Goal: Task Accomplishment & Management: Use online tool/utility

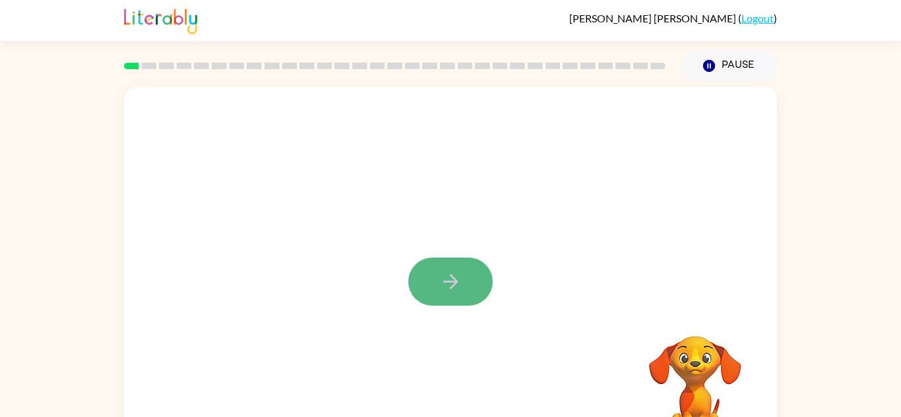
click at [470, 288] on button "button" at bounding box center [450, 282] width 84 height 48
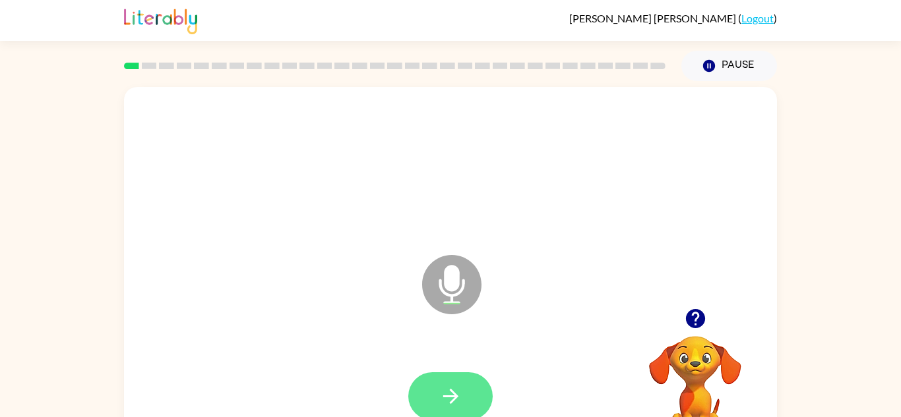
click at [447, 408] on button "button" at bounding box center [450, 396] width 84 height 48
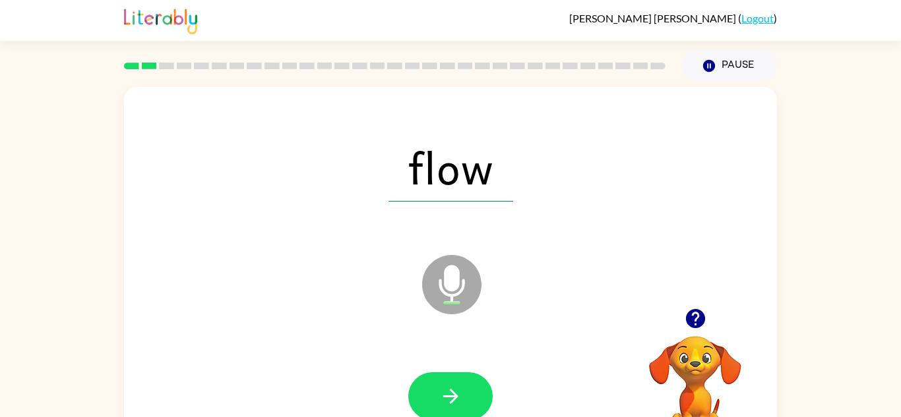
click at [447, 408] on button "button" at bounding box center [450, 396] width 84 height 48
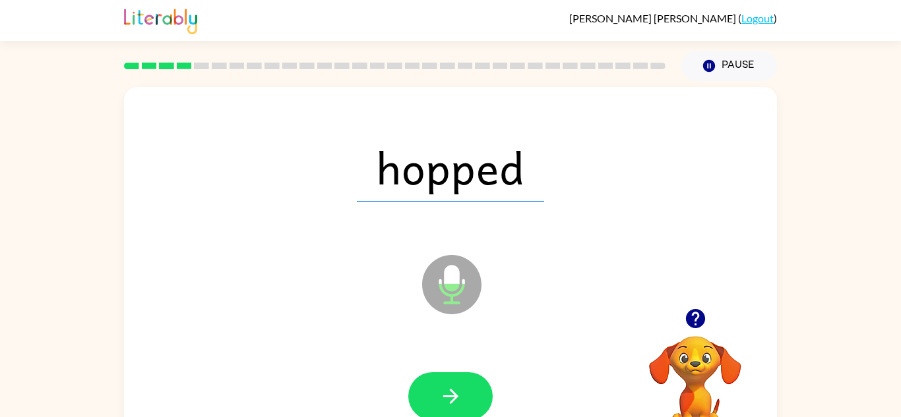
click at [447, 408] on button "button" at bounding box center [450, 396] width 84 height 48
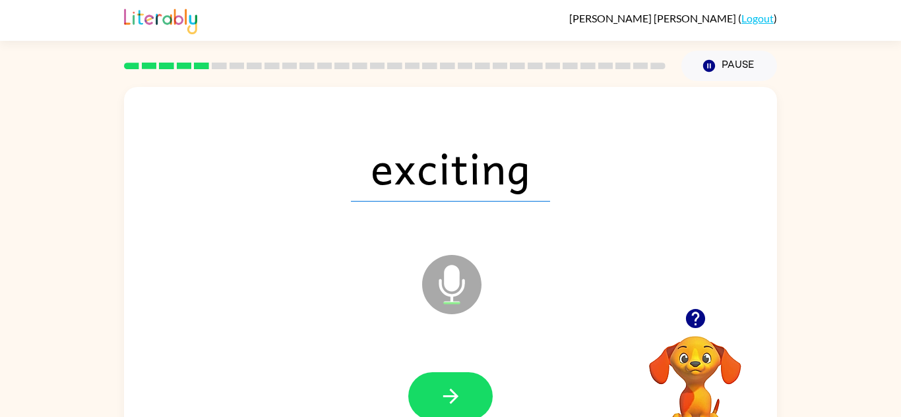
click at [447, 408] on button "button" at bounding box center [450, 396] width 84 height 48
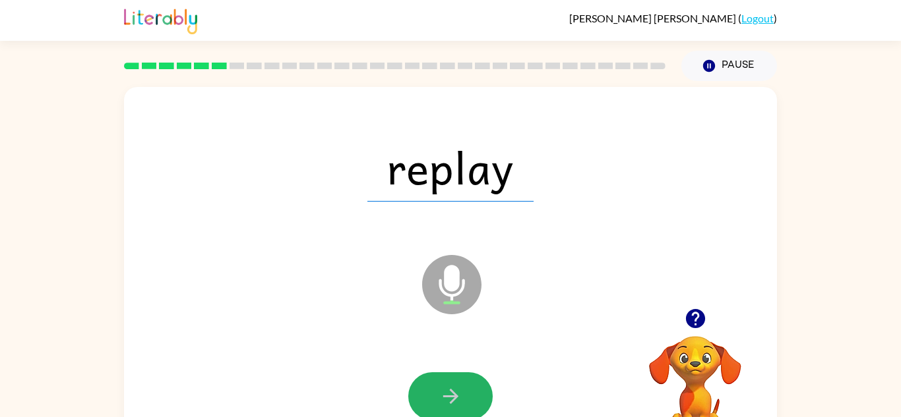
click at [447, 408] on button "button" at bounding box center [450, 396] width 84 height 48
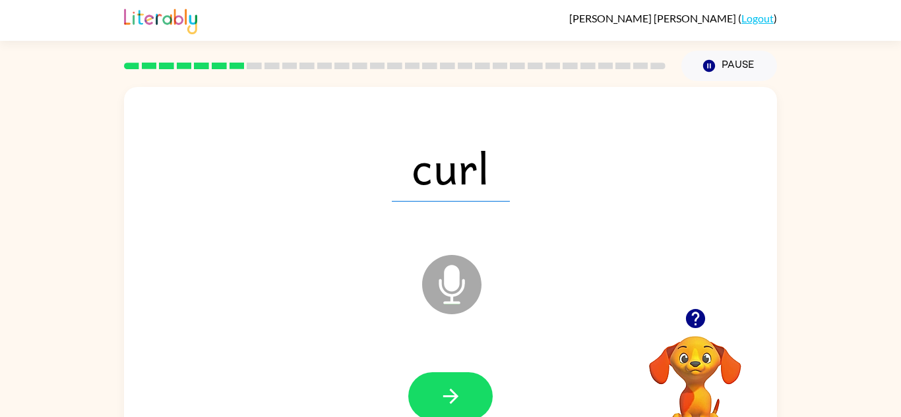
click at [447, 408] on button "button" at bounding box center [450, 396] width 84 height 48
click at [447, 408] on div at bounding box center [450, 396] width 84 height 48
click at [447, 408] on button "button" at bounding box center [450, 396] width 84 height 48
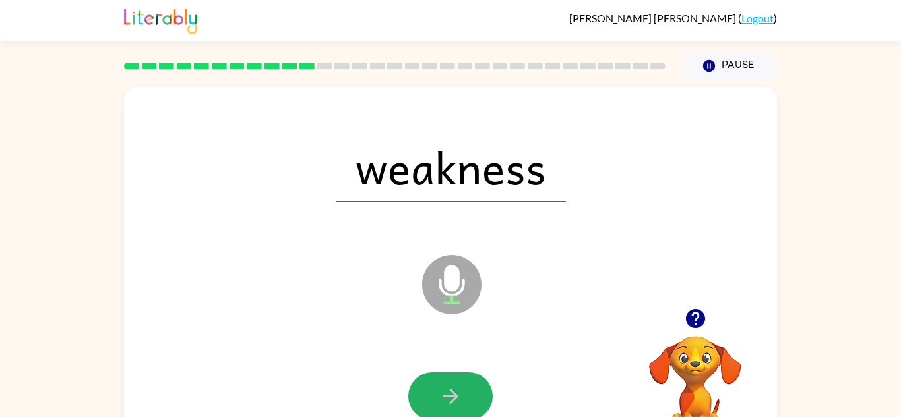
click at [447, 408] on button "button" at bounding box center [450, 396] width 84 height 48
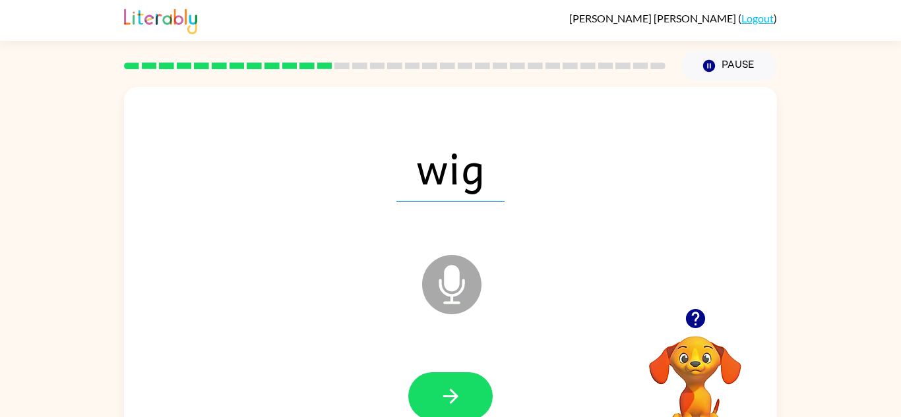
click at [447, 408] on button "button" at bounding box center [450, 396] width 84 height 48
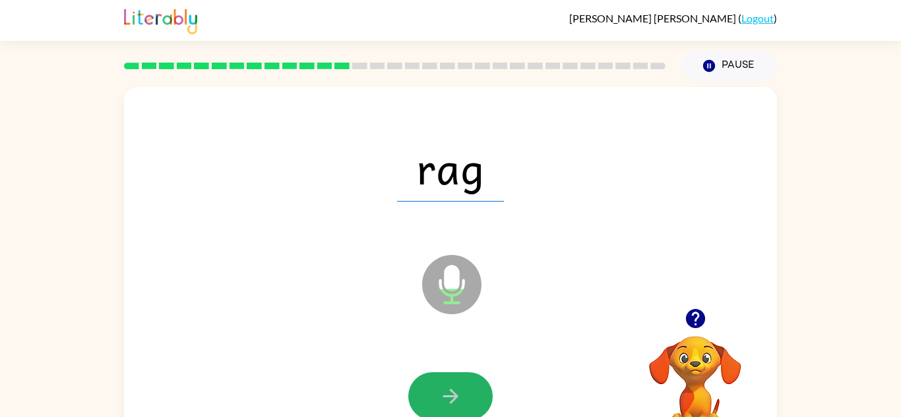
click at [447, 408] on button "button" at bounding box center [450, 396] width 84 height 48
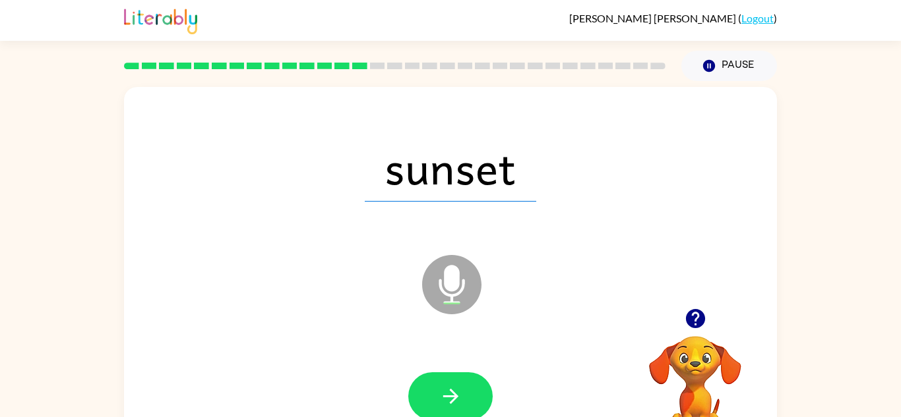
click at [447, 408] on button "button" at bounding box center [450, 396] width 84 height 48
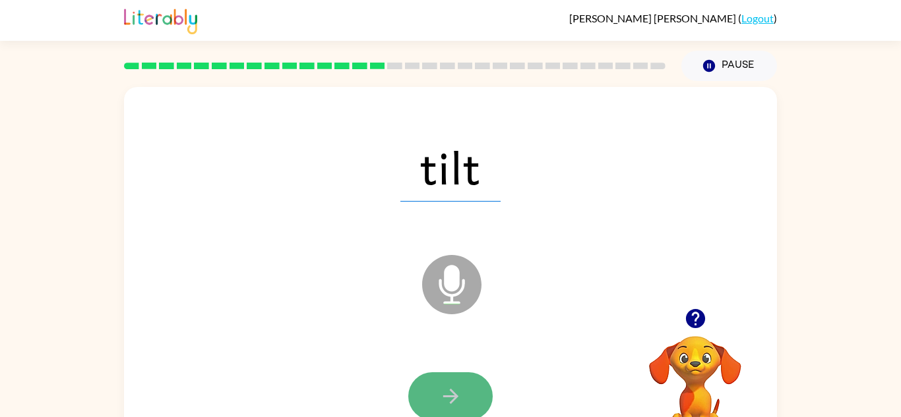
click at [448, 408] on button "button" at bounding box center [450, 396] width 84 height 48
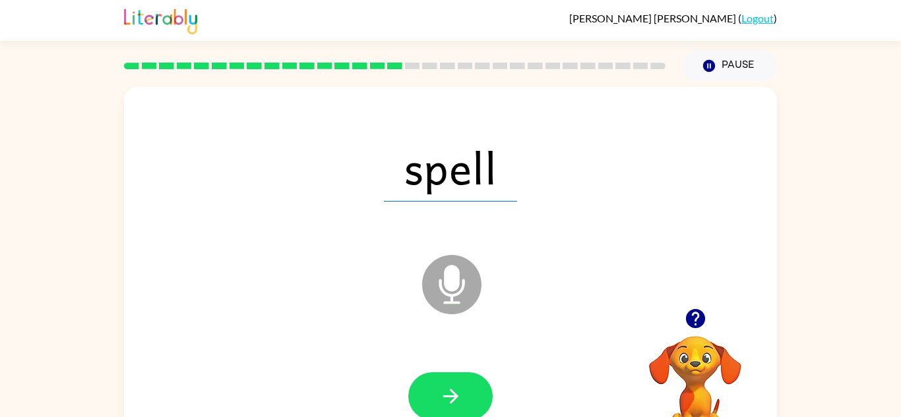
click at [448, 408] on button "button" at bounding box center [450, 396] width 84 height 48
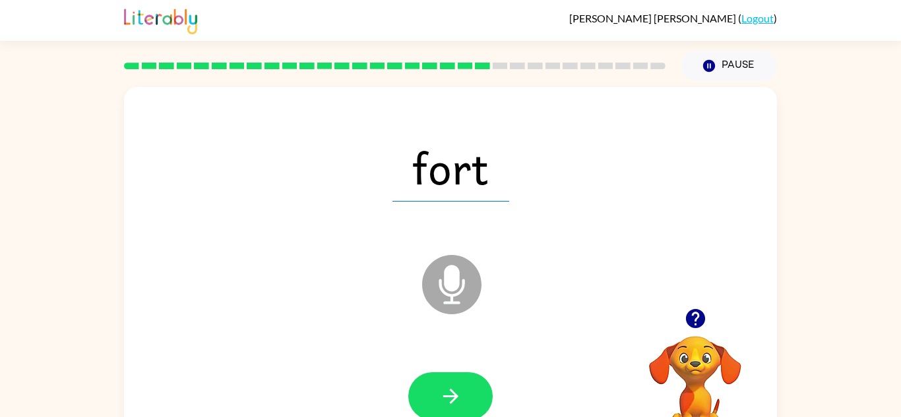
click at [448, 408] on button "button" at bounding box center [450, 396] width 84 height 48
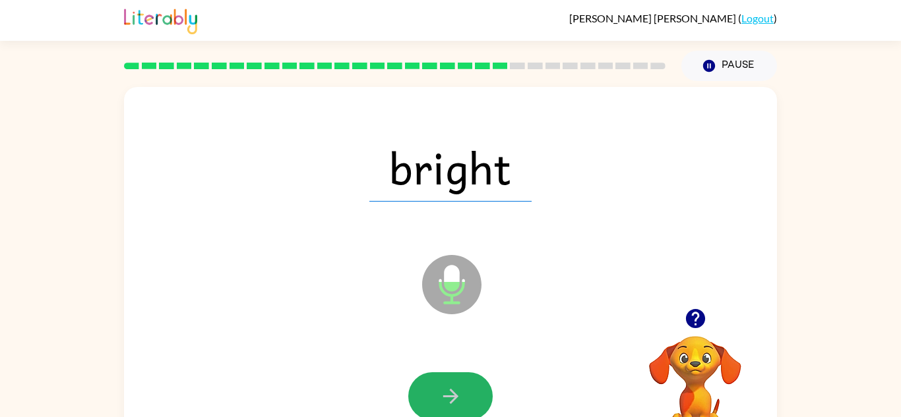
click at [448, 408] on button "button" at bounding box center [450, 396] width 84 height 48
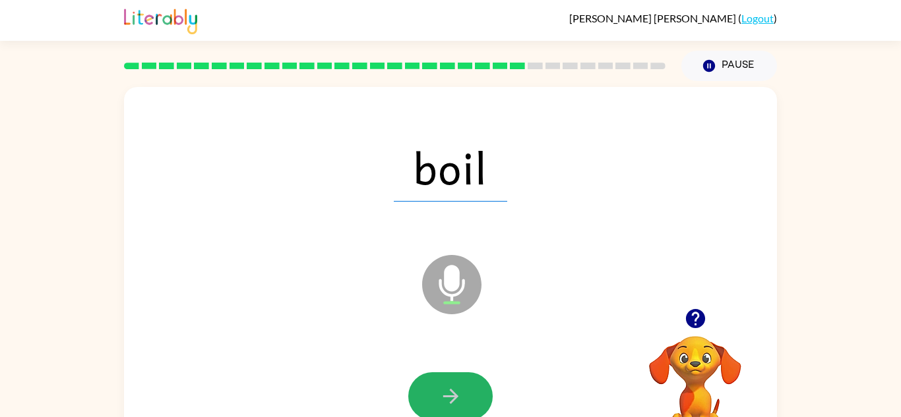
click at [448, 408] on button "button" at bounding box center [450, 396] width 84 height 48
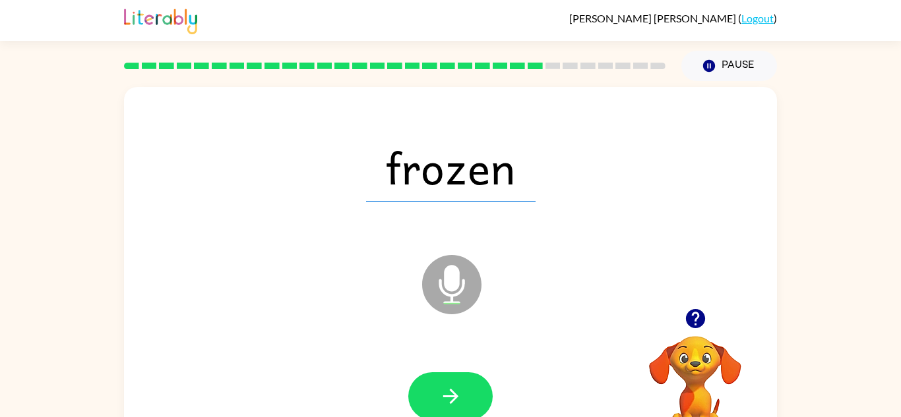
click at [448, 408] on button "button" at bounding box center [450, 396] width 84 height 48
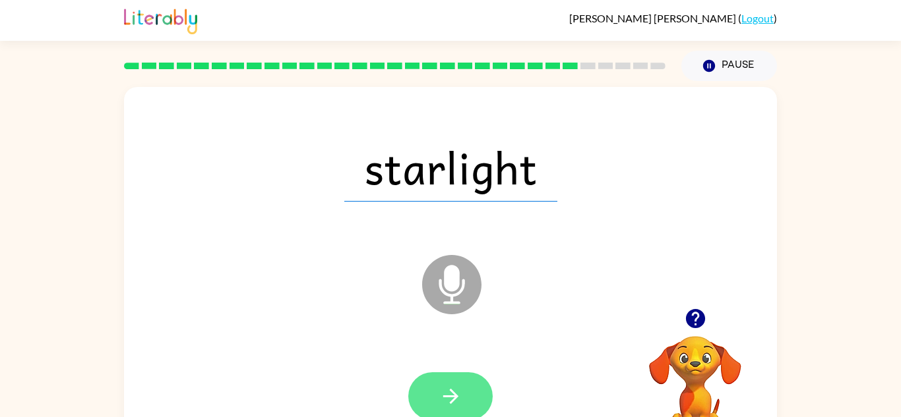
click at [442, 402] on icon "button" at bounding box center [450, 396] width 23 height 23
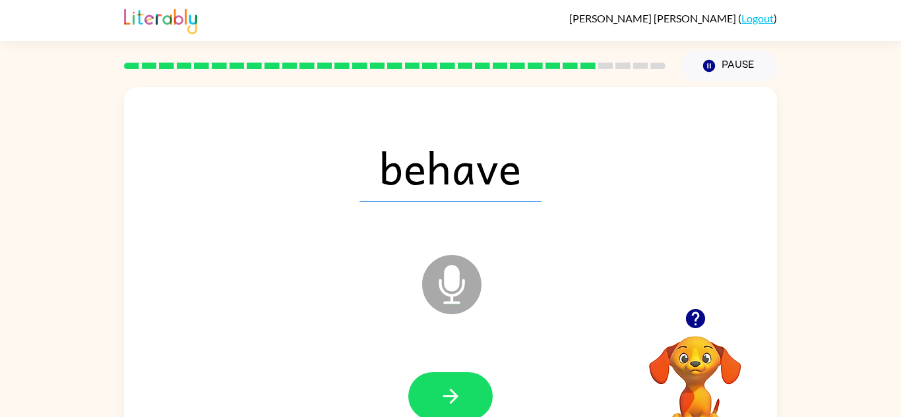
click at [442, 402] on icon "button" at bounding box center [450, 396] width 23 height 23
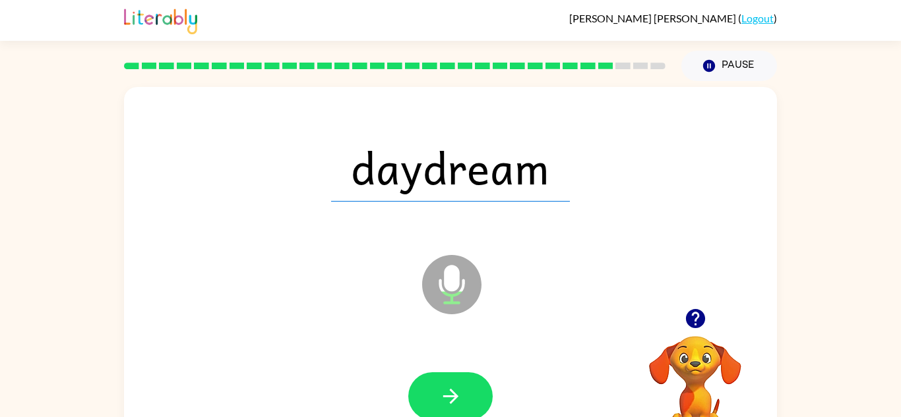
click at [442, 402] on icon "button" at bounding box center [450, 396] width 23 height 23
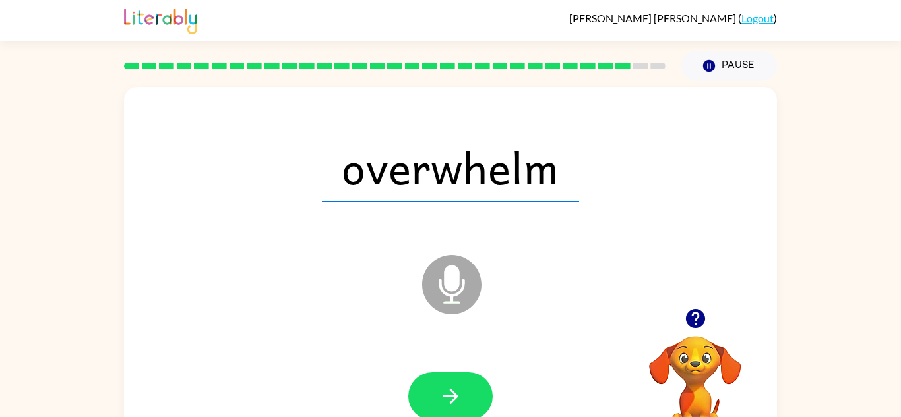
click at [442, 402] on icon "button" at bounding box center [450, 396] width 23 height 23
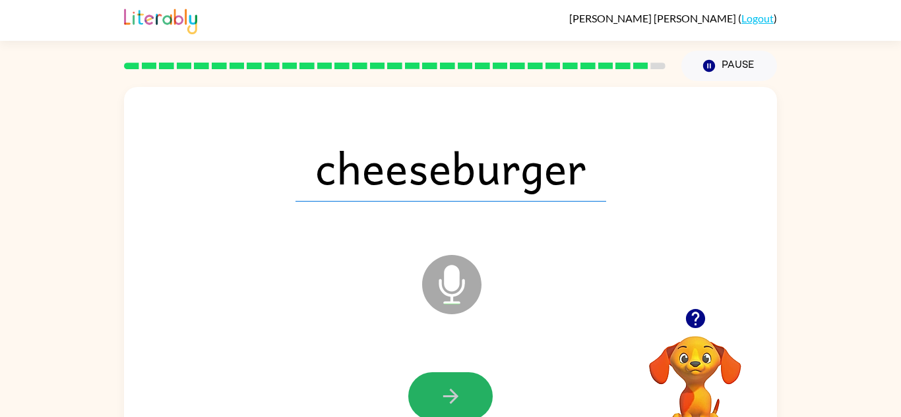
click at [442, 402] on icon "button" at bounding box center [450, 396] width 23 height 23
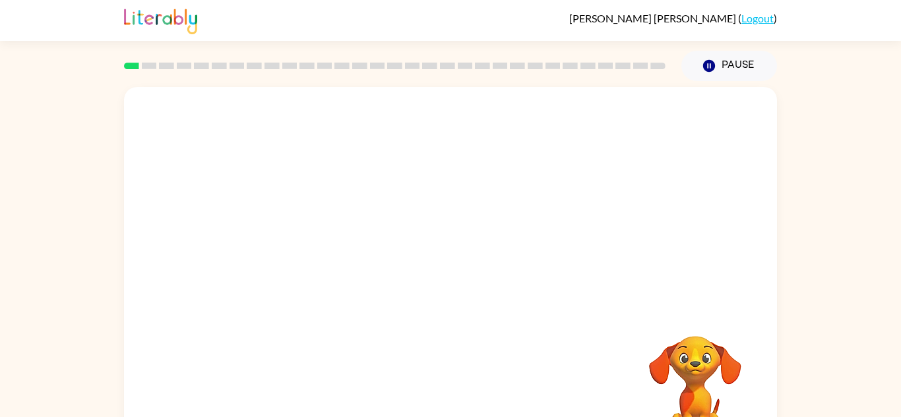
click at [500, 355] on div "Your browser must support playing .mp4 files to use Literably. Please try using…" at bounding box center [450, 275] width 653 height 376
click at [450, 283] on icon "button" at bounding box center [450, 281] width 23 height 23
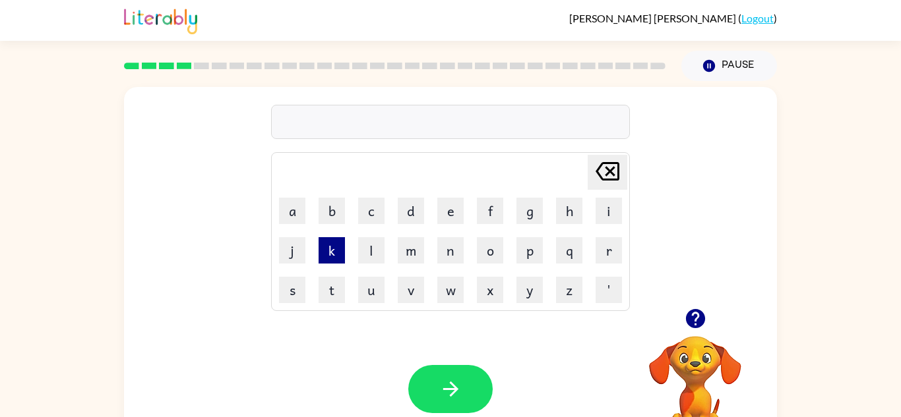
click at [336, 257] on button "k" at bounding box center [331, 250] width 26 height 26
click at [616, 169] on icon "[PERSON_NAME] last character input" at bounding box center [607, 172] width 32 height 32
click at [365, 210] on button "c" at bounding box center [371, 211] width 26 height 26
click at [612, 255] on button "r" at bounding box center [608, 250] width 26 height 26
click at [492, 253] on button "o" at bounding box center [490, 250] width 26 height 26
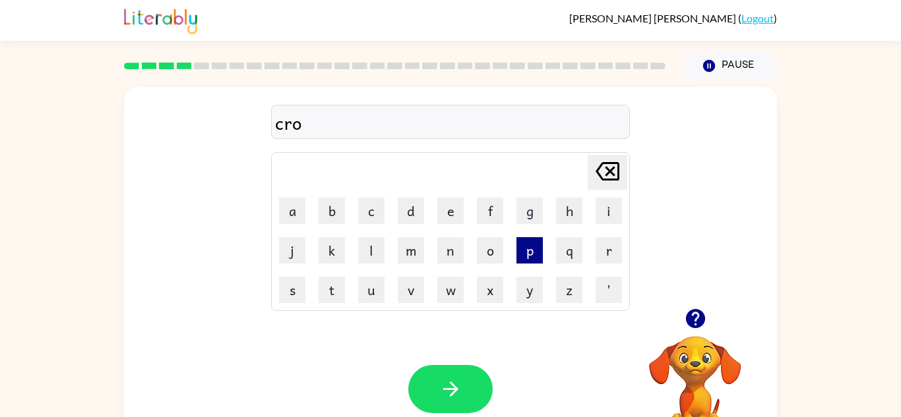
click at [521, 259] on button "p" at bounding box center [529, 250] width 26 height 26
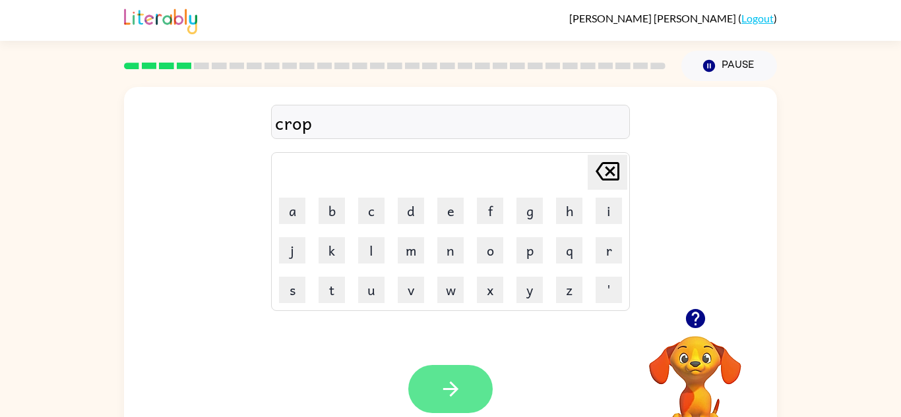
click at [430, 371] on button "button" at bounding box center [450, 389] width 84 height 48
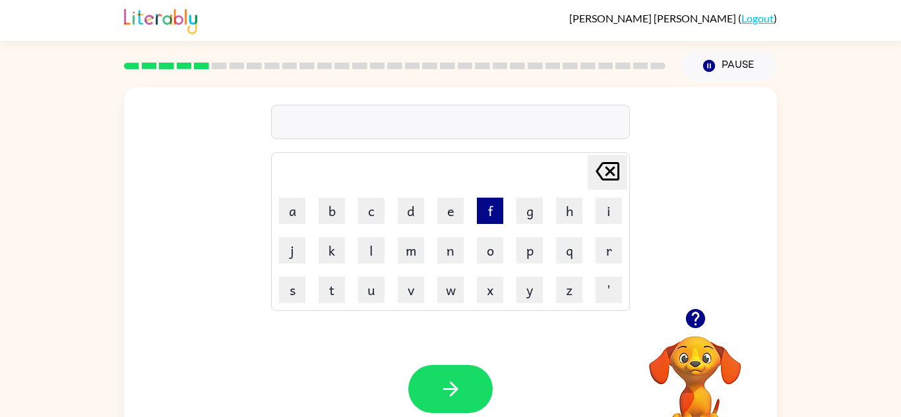
click at [485, 212] on button "f" at bounding box center [490, 211] width 26 height 26
click at [380, 243] on button "l" at bounding box center [371, 250] width 26 height 26
click at [599, 166] on icon at bounding box center [607, 171] width 24 height 18
click at [613, 208] on button "i" at bounding box center [608, 211] width 26 height 26
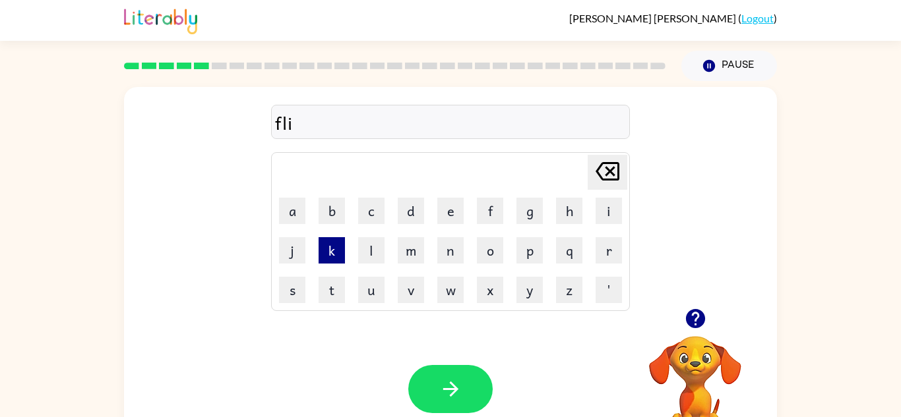
click at [332, 260] on button "k" at bounding box center [331, 250] width 26 height 26
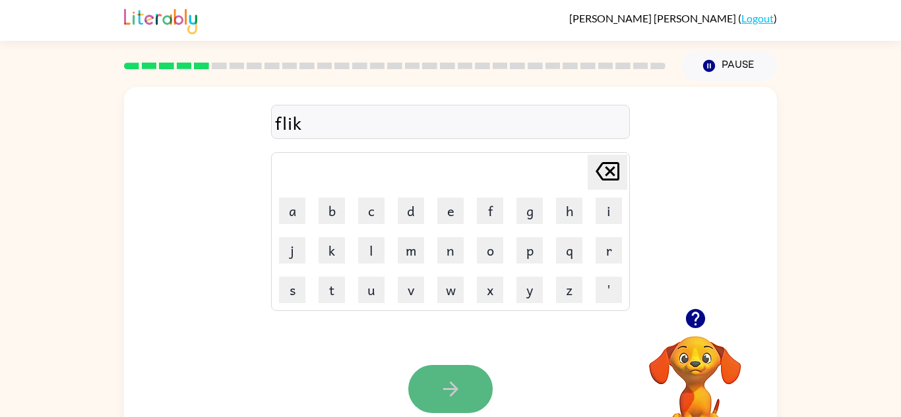
click at [474, 408] on button "button" at bounding box center [450, 389] width 84 height 48
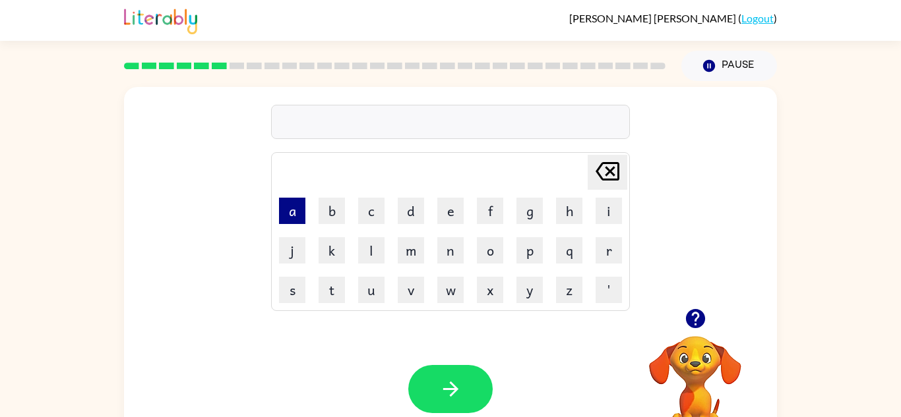
click at [301, 214] on button "a" at bounding box center [292, 211] width 26 height 26
click at [411, 254] on button "m" at bounding box center [411, 250] width 26 height 26
click at [591, 165] on icon "[PERSON_NAME] last character input" at bounding box center [607, 172] width 32 height 32
click at [600, 214] on button "i" at bounding box center [608, 211] width 26 height 26
click at [415, 248] on button "m" at bounding box center [411, 250] width 26 height 26
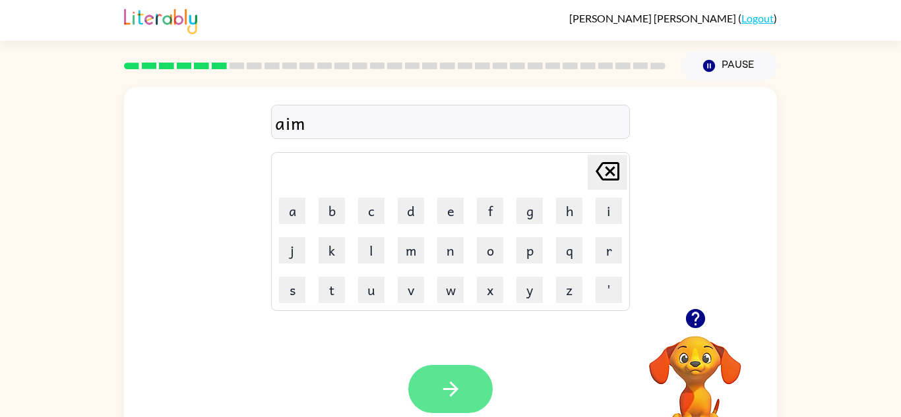
click at [452, 366] on button "button" at bounding box center [450, 389] width 84 height 48
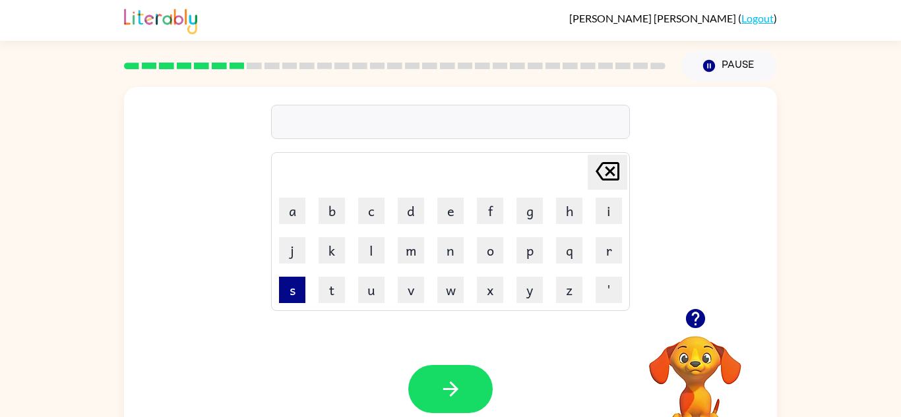
click at [304, 292] on button "s" at bounding box center [292, 290] width 26 height 26
click at [366, 218] on button "c" at bounding box center [371, 211] width 26 height 26
click at [595, 245] on button "r" at bounding box center [608, 250] width 26 height 26
click at [601, 204] on button "i" at bounding box center [608, 211] width 26 height 26
click at [334, 219] on button "b" at bounding box center [331, 211] width 26 height 26
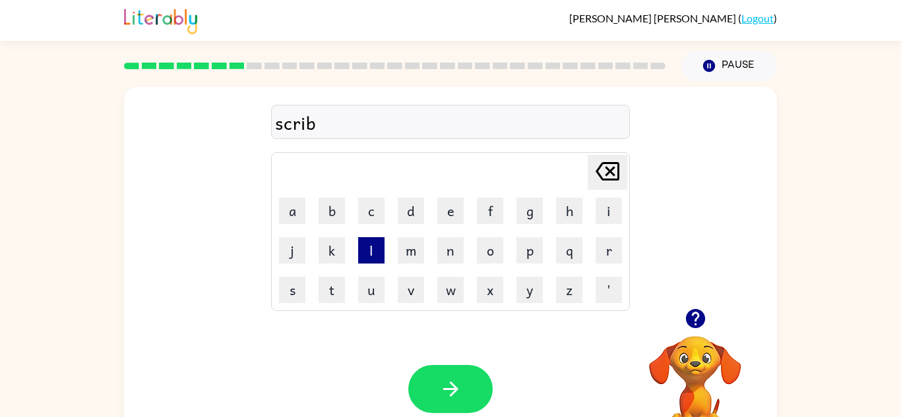
click at [369, 249] on button "l" at bounding box center [371, 250] width 26 height 26
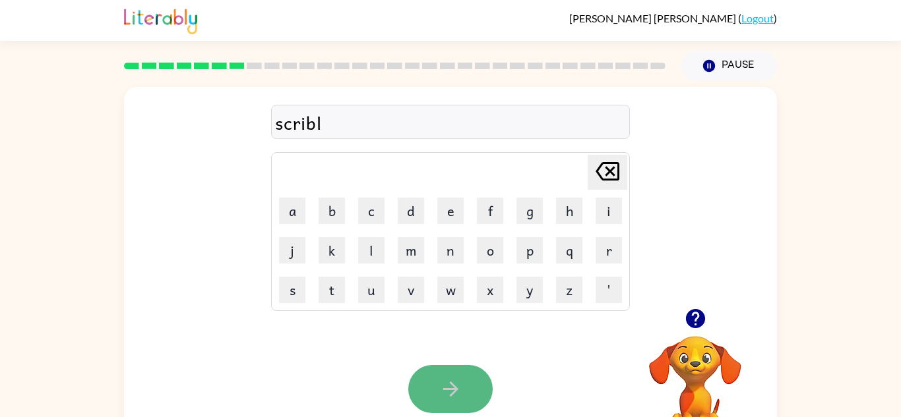
click at [479, 379] on button "button" at bounding box center [450, 389] width 84 height 48
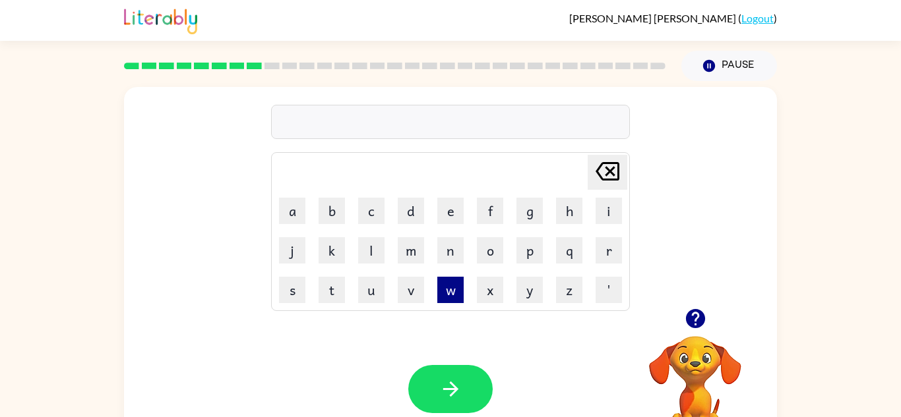
click at [452, 285] on button "w" at bounding box center [450, 290] width 26 height 26
click at [604, 208] on button "i" at bounding box center [608, 211] width 26 height 26
click at [286, 297] on button "s" at bounding box center [292, 290] width 26 height 26
click at [560, 222] on button "h" at bounding box center [569, 211] width 26 height 26
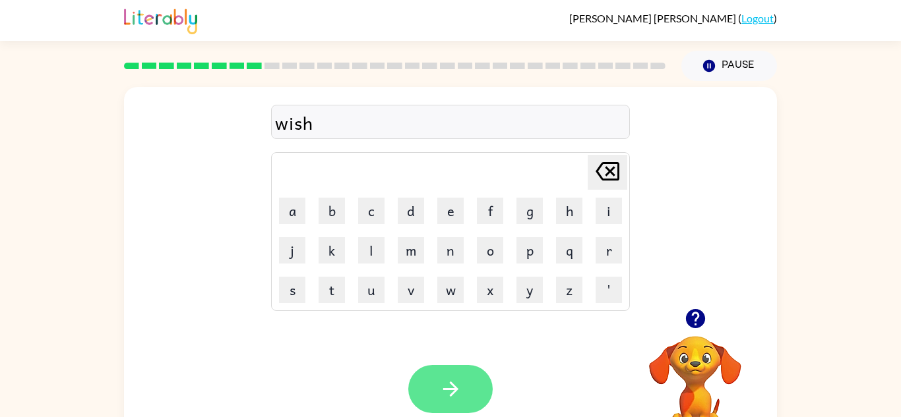
click at [471, 405] on button "button" at bounding box center [450, 389] width 84 height 48
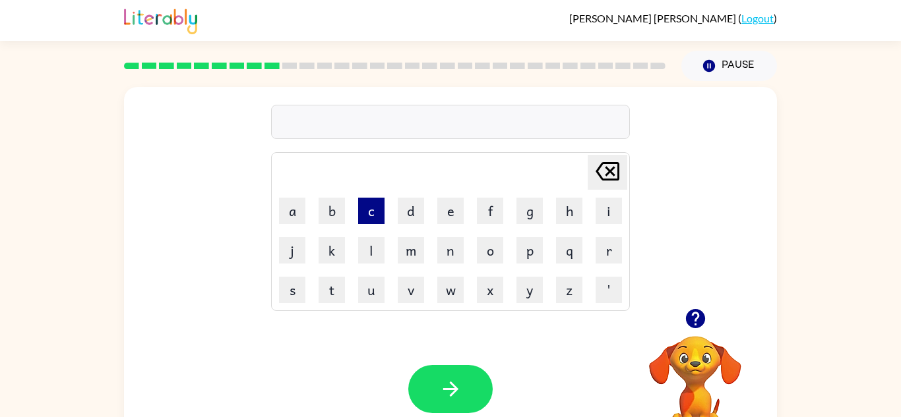
click at [372, 217] on button "c" at bounding box center [371, 211] width 26 height 26
click at [608, 179] on icon at bounding box center [607, 171] width 24 height 18
click at [340, 258] on button "k" at bounding box center [331, 250] width 26 height 26
click at [490, 256] on button "o" at bounding box center [490, 250] width 26 height 26
click at [364, 291] on button "u" at bounding box center [371, 290] width 26 height 26
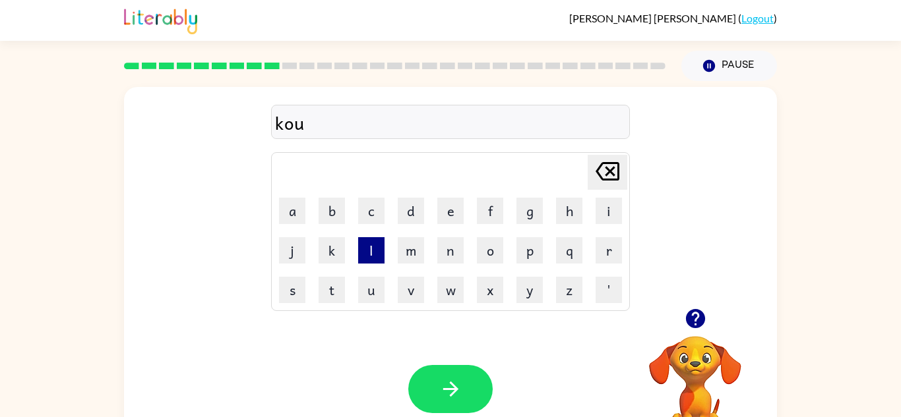
click at [369, 261] on button "l" at bounding box center [371, 250] width 26 height 26
click at [451, 218] on button "e" at bounding box center [450, 211] width 26 height 26
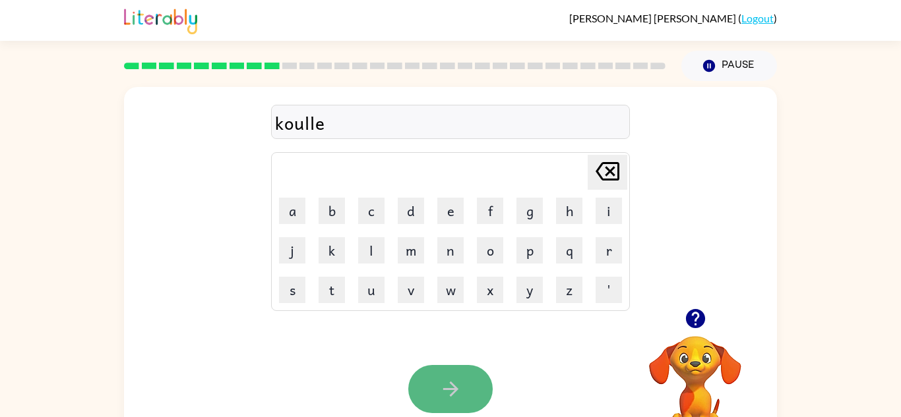
click at [450, 388] on icon "button" at bounding box center [450, 389] width 23 height 23
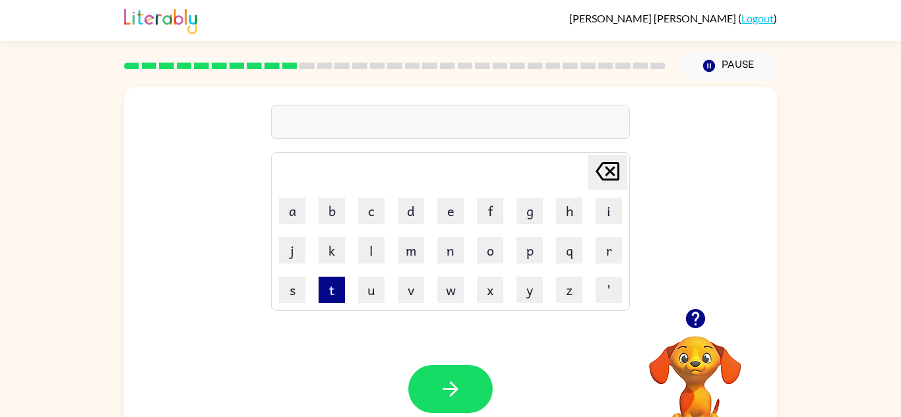
click at [336, 283] on button "t" at bounding box center [331, 290] width 26 height 26
click at [577, 221] on button "h" at bounding box center [569, 211] width 26 height 26
click at [291, 218] on button "a" at bounding box center [292, 211] width 26 height 26
click at [447, 259] on button "n" at bounding box center [450, 250] width 26 height 26
click at [523, 220] on button "g" at bounding box center [529, 211] width 26 height 26
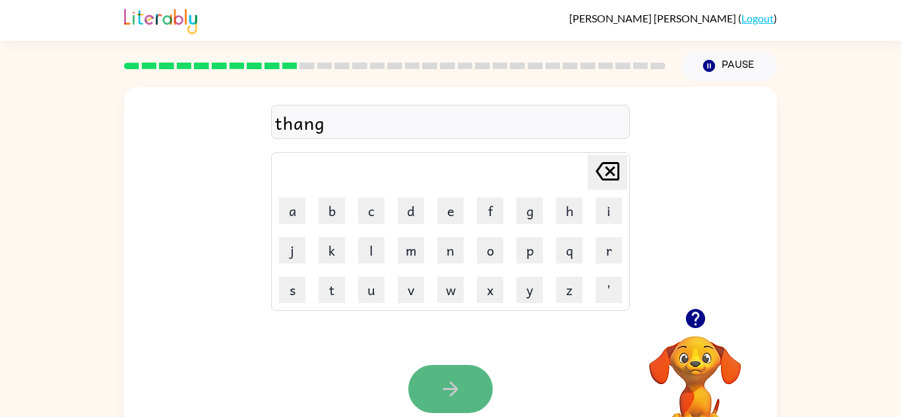
click at [446, 392] on icon "button" at bounding box center [450, 389] width 23 height 23
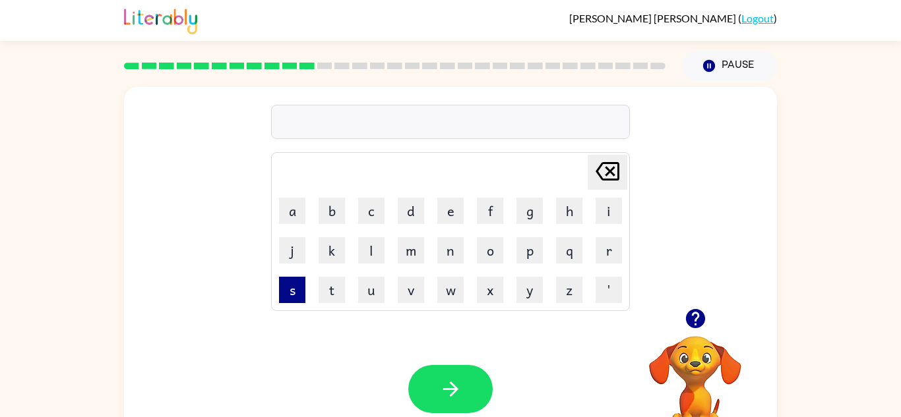
click at [292, 302] on button "s" at bounding box center [292, 290] width 26 height 26
click at [404, 261] on button "m" at bounding box center [411, 250] width 26 height 26
click at [487, 259] on button "o" at bounding box center [490, 250] width 26 height 26
click at [335, 254] on button "k" at bounding box center [331, 250] width 26 height 26
click at [446, 222] on button "e" at bounding box center [450, 211] width 26 height 26
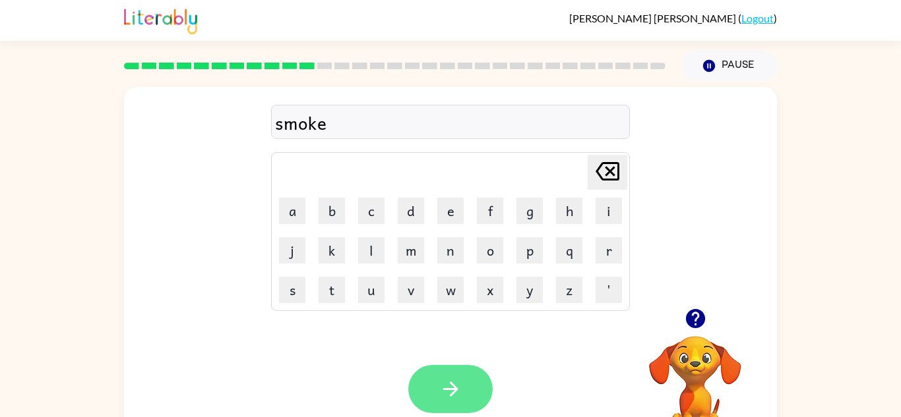
click at [482, 388] on button "button" at bounding box center [450, 389] width 84 height 48
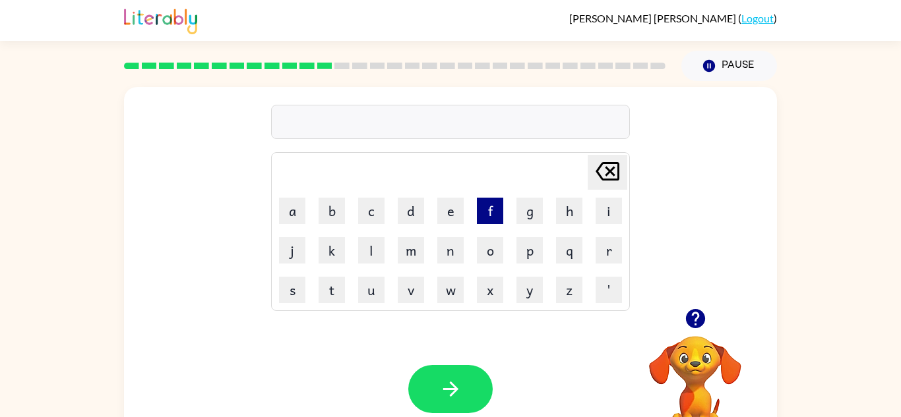
click at [497, 210] on button "f" at bounding box center [490, 211] width 26 height 26
click at [614, 171] on icon "[PERSON_NAME] last character input" at bounding box center [607, 172] width 32 height 32
click at [411, 258] on button "m" at bounding box center [411, 250] width 26 height 26
click at [614, 214] on button "i" at bounding box center [608, 211] width 26 height 26
click at [288, 292] on button "s" at bounding box center [292, 290] width 26 height 26
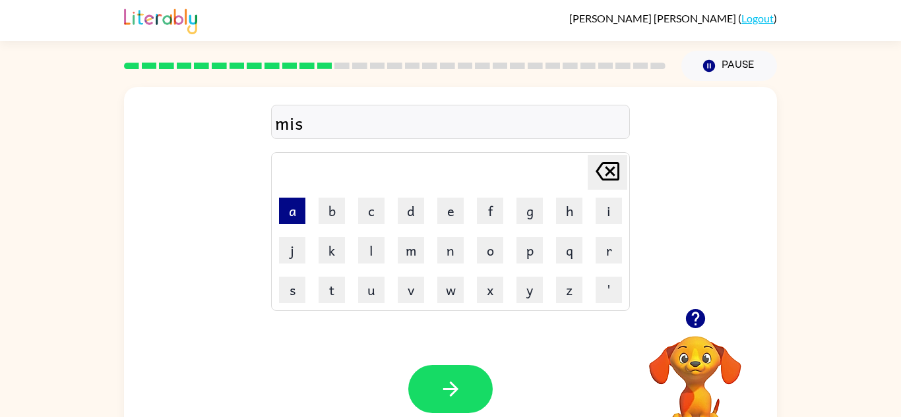
click at [293, 216] on button "a" at bounding box center [292, 211] width 26 height 26
click at [343, 252] on button "k" at bounding box center [331, 250] width 26 height 26
click at [452, 211] on button "e" at bounding box center [450, 211] width 26 height 26
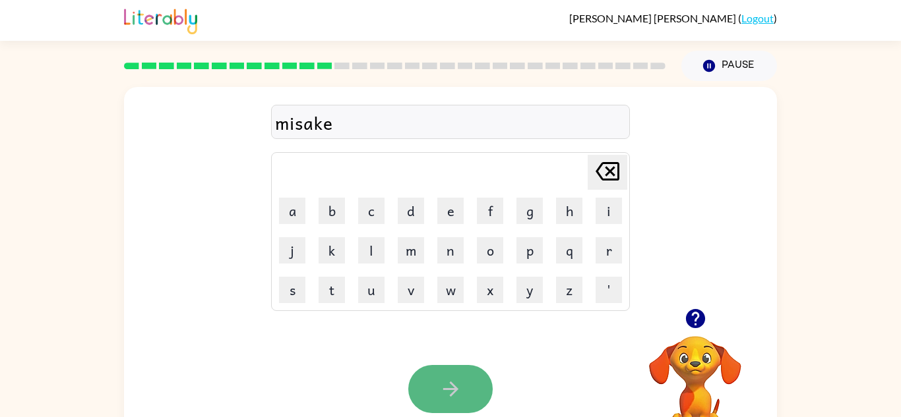
click at [451, 388] on icon "button" at bounding box center [449, 389] width 15 height 15
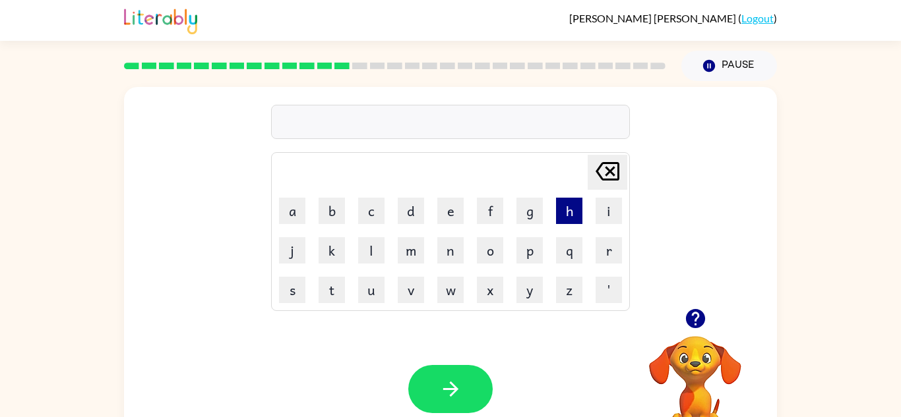
click at [572, 217] on button "h" at bounding box center [569, 211] width 26 height 26
click at [453, 213] on button "e" at bounding box center [450, 211] width 26 height 26
click at [375, 247] on button "l" at bounding box center [371, 250] width 26 height 26
click at [526, 259] on button "p" at bounding box center [529, 250] width 26 height 26
click at [374, 247] on button "l" at bounding box center [371, 250] width 26 height 26
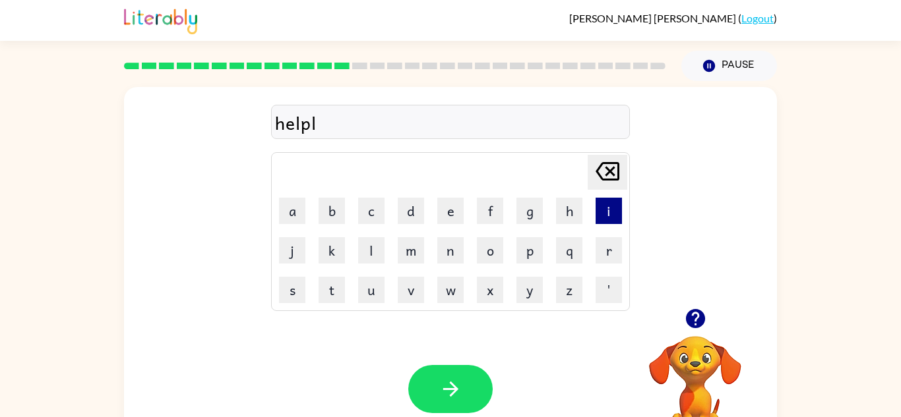
click at [595, 216] on button "i" at bounding box center [608, 211] width 26 height 26
click at [283, 299] on button "s" at bounding box center [292, 290] width 26 height 26
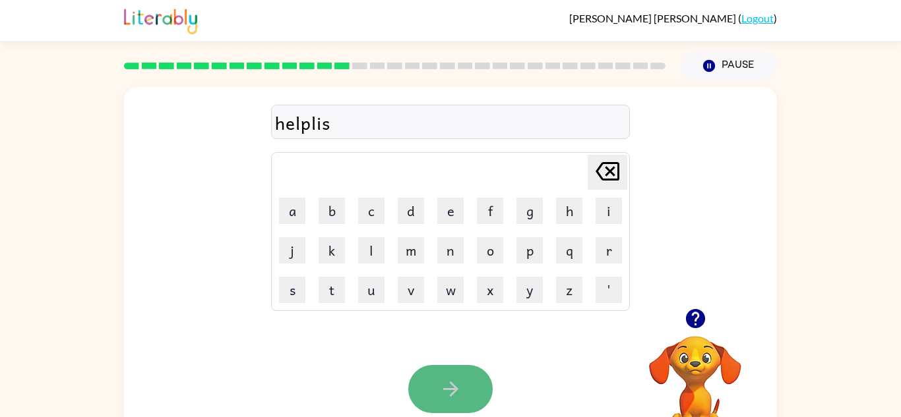
click at [458, 380] on icon "button" at bounding box center [450, 389] width 23 height 23
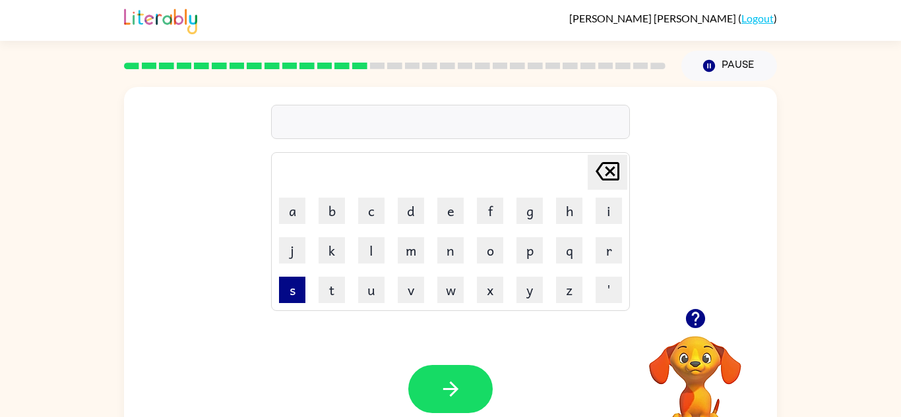
click at [304, 294] on button "s" at bounding box center [292, 290] width 26 height 26
click at [347, 284] on td "t" at bounding box center [331, 290] width 38 height 38
click at [332, 287] on button "t" at bounding box center [331, 290] width 26 height 26
click at [489, 249] on button "o" at bounding box center [490, 250] width 26 height 26
click at [361, 298] on button "u" at bounding box center [371, 290] width 26 height 26
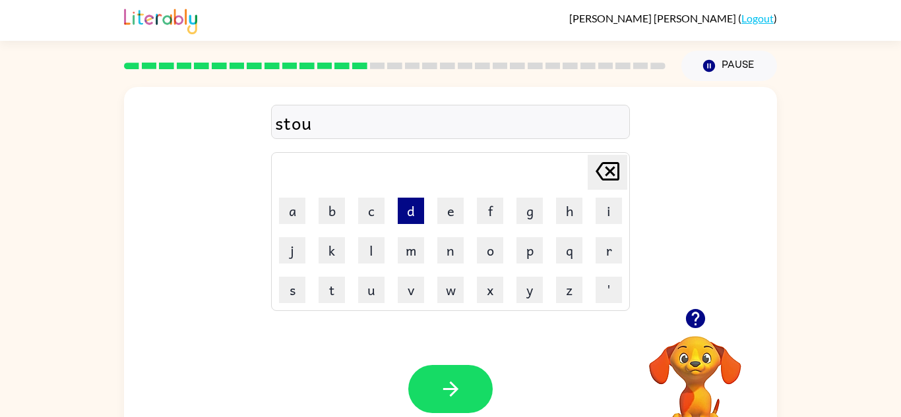
click at [415, 206] on button "d" at bounding box center [411, 211] width 26 height 26
click at [438, 208] on button "e" at bounding box center [450, 211] width 26 height 26
click at [458, 246] on button "n" at bounding box center [450, 250] width 26 height 26
click at [337, 289] on button "t" at bounding box center [331, 290] width 26 height 26
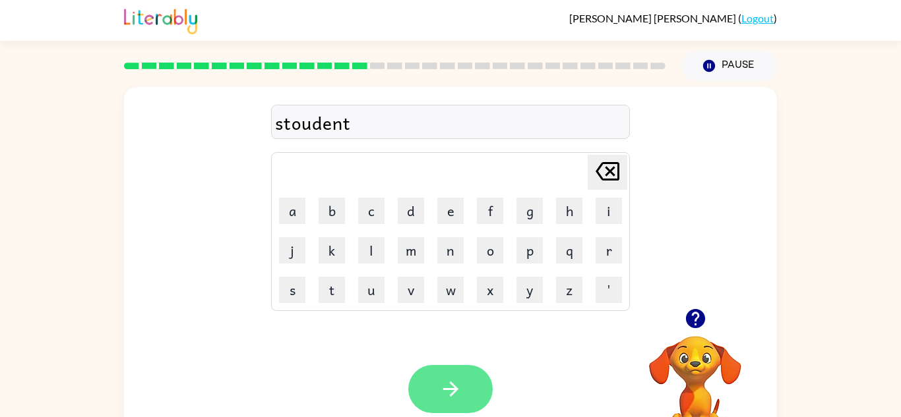
click at [470, 376] on button "button" at bounding box center [450, 389] width 84 height 48
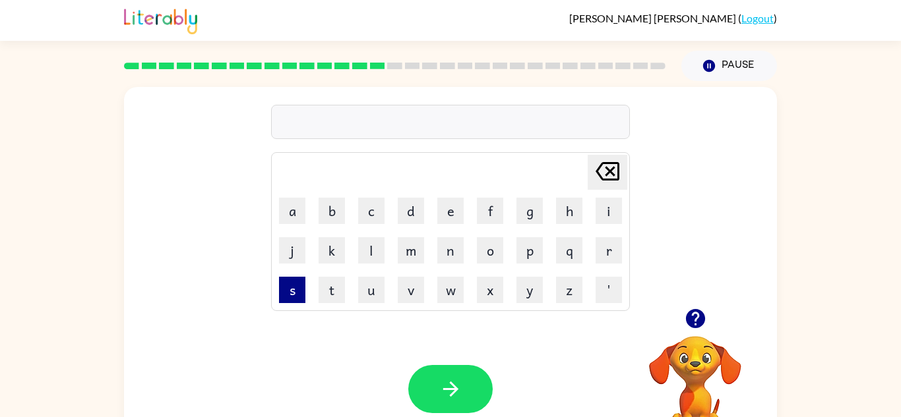
click at [283, 294] on button "s" at bounding box center [292, 290] width 26 height 26
click at [332, 283] on button "t" at bounding box center [331, 290] width 26 height 26
click at [294, 204] on button "a" at bounding box center [292, 211] width 26 height 26
click at [606, 245] on button "r" at bounding box center [608, 250] width 26 height 26
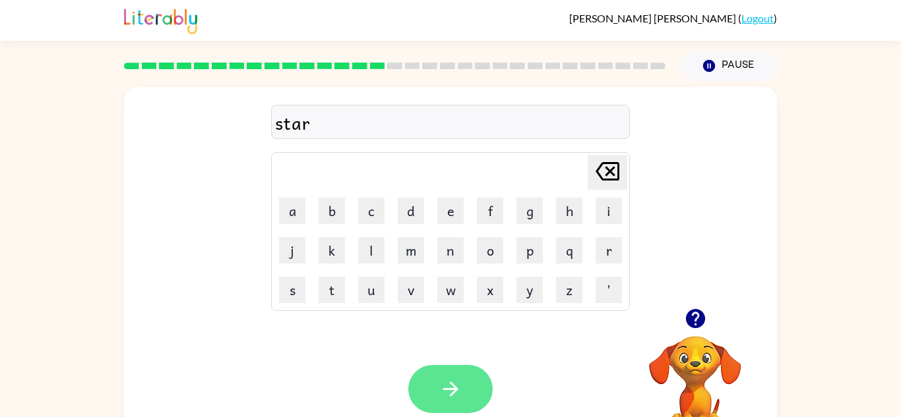
click at [453, 396] on icon "button" at bounding box center [450, 389] width 23 height 23
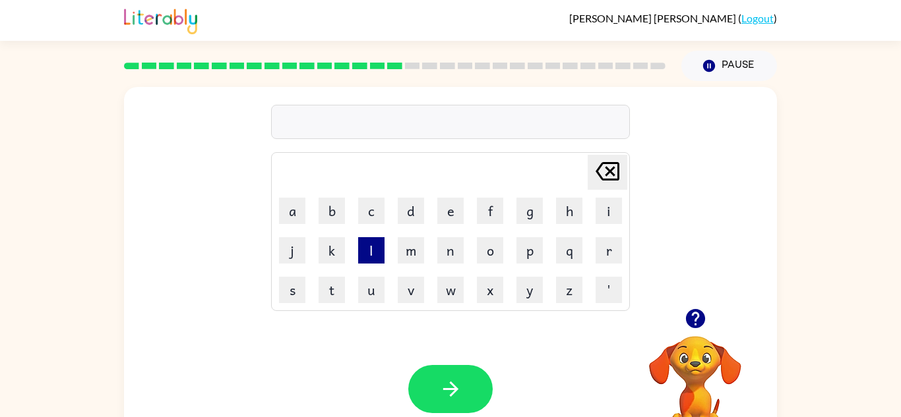
click at [372, 251] on button "l" at bounding box center [371, 250] width 26 height 26
click at [603, 222] on button "i" at bounding box center [608, 211] width 26 height 26
click at [328, 289] on button "t" at bounding box center [331, 290] width 26 height 26
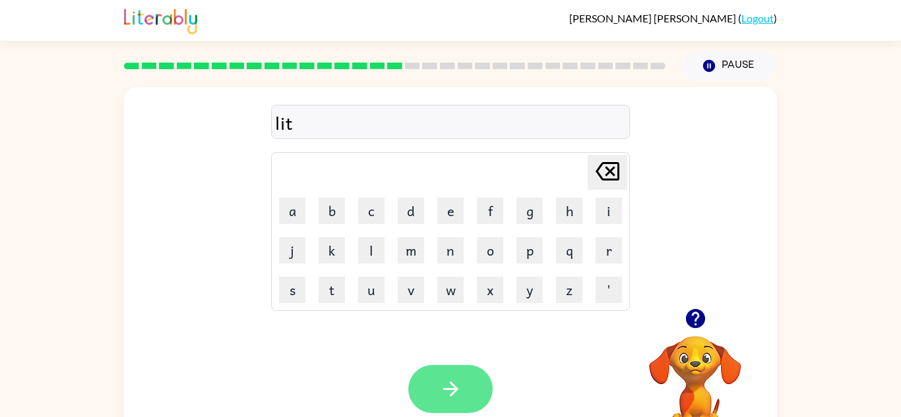
click at [465, 377] on button "button" at bounding box center [450, 389] width 84 height 48
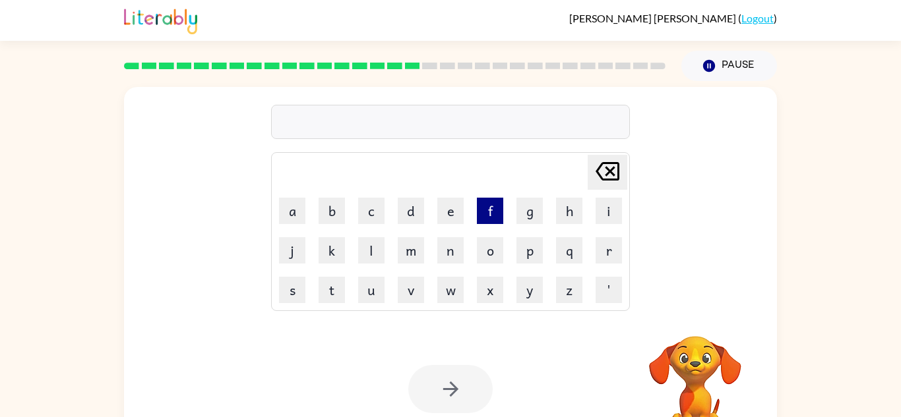
click at [487, 216] on button "f" at bounding box center [490, 211] width 26 height 26
click at [453, 290] on button "w" at bounding box center [450, 290] width 26 height 26
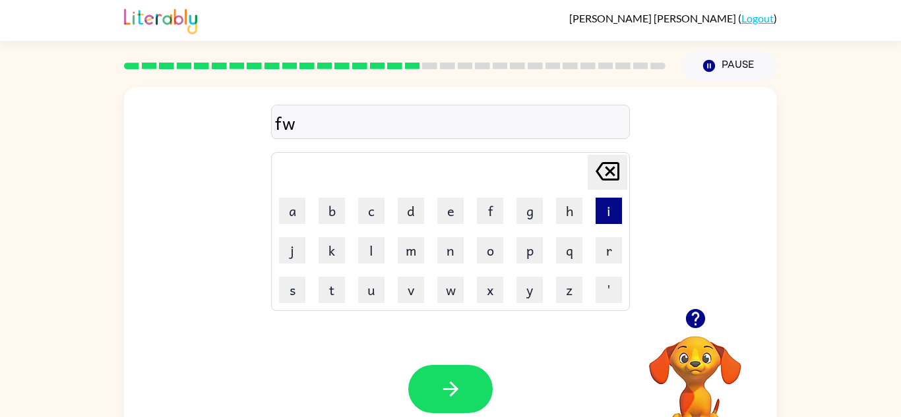
click at [604, 220] on button "i" at bounding box center [608, 211] width 26 height 26
click at [487, 215] on button "f" at bounding box center [490, 211] width 26 height 26
click at [330, 283] on button "t" at bounding box center [331, 290] width 26 height 26
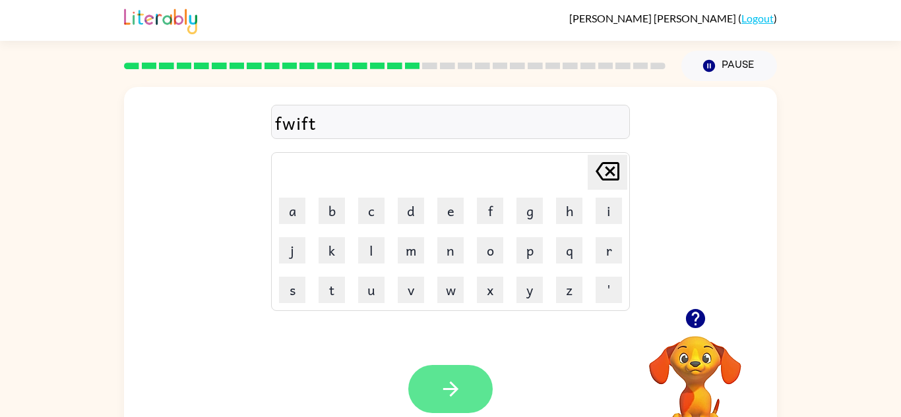
click at [443, 384] on icon "button" at bounding box center [450, 389] width 23 height 23
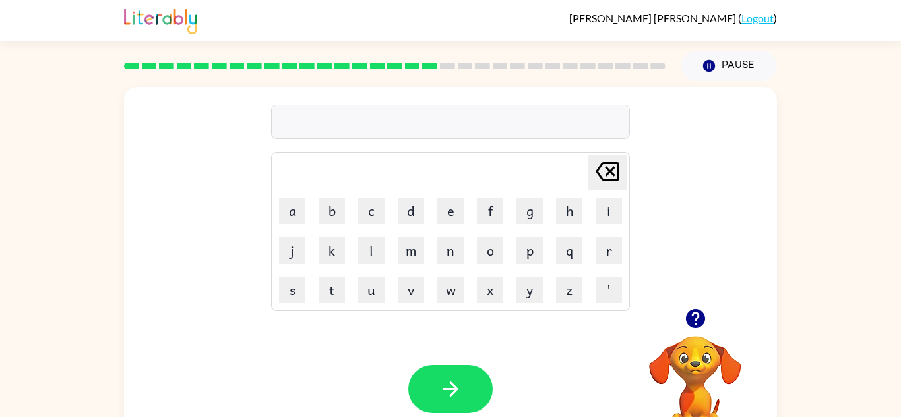
click at [272, 297] on table "[PERSON_NAME] last character input a b c d e f g h i j k l m n o p q r s t u v …" at bounding box center [450, 232] width 357 height 158
click at [297, 287] on button "s" at bounding box center [292, 290] width 26 height 26
click at [563, 213] on button "h" at bounding box center [569, 211] width 26 height 26
click at [447, 220] on button "e" at bounding box center [450, 211] width 26 height 26
click at [626, 254] on td "r" at bounding box center [608, 250] width 38 height 38
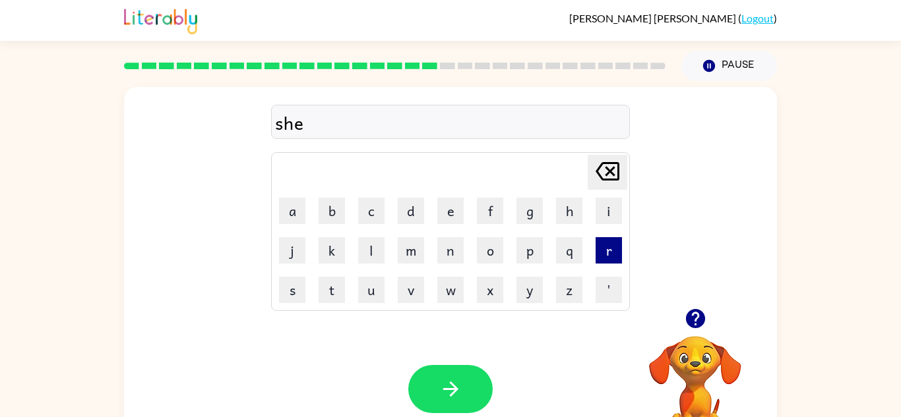
click at [613, 254] on button "r" at bounding box center [608, 250] width 26 height 26
click at [326, 283] on button "t" at bounding box center [331, 290] width 26 height 26
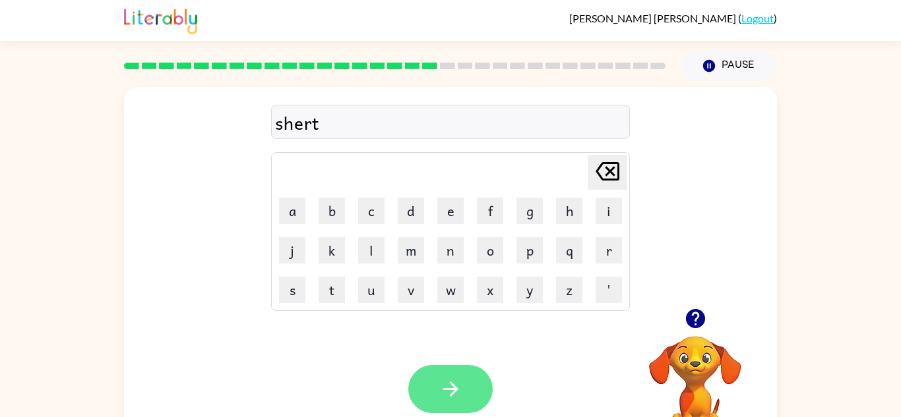
click at [460, 397] on icon "button" at bounding box center [450, 389] width 23 height 23
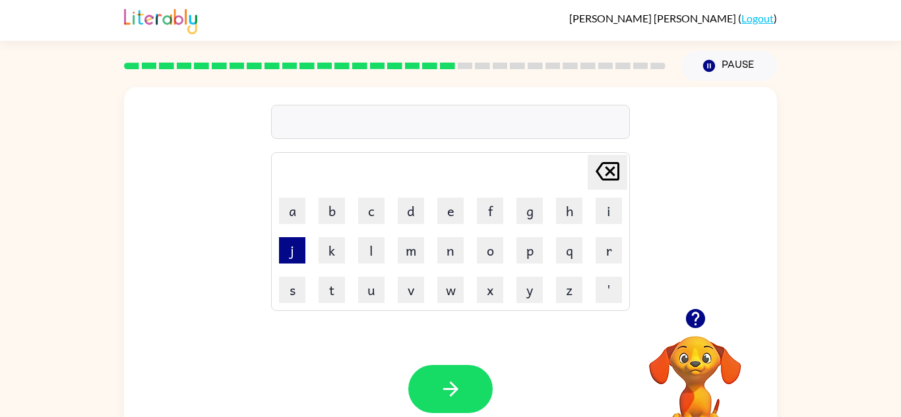
click at [292, 254] on button "j" at bounding box center [292, 250] width 26 height 26
click at [483, 251] on button "o" at bounding box center [490, 250] width 26 height 26
click at [326, 212] on button "b" at bounding box center [331, 211] width 26 height 26
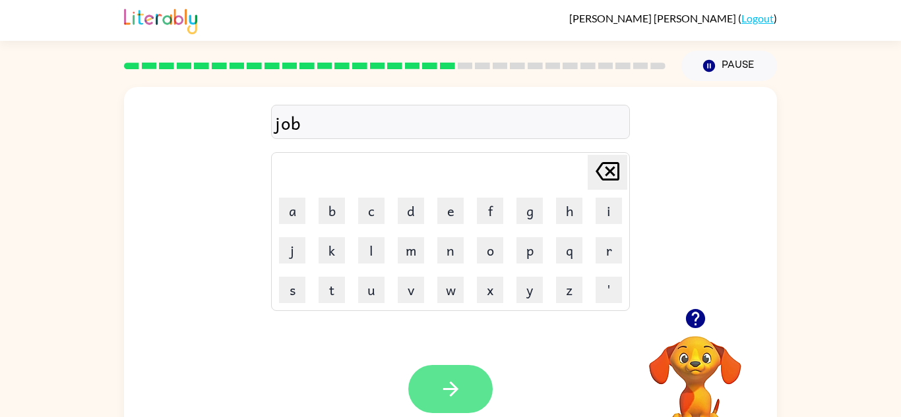
click at [442, 397] on icon "button" at bounding box center [450, 389] width 23 height 23
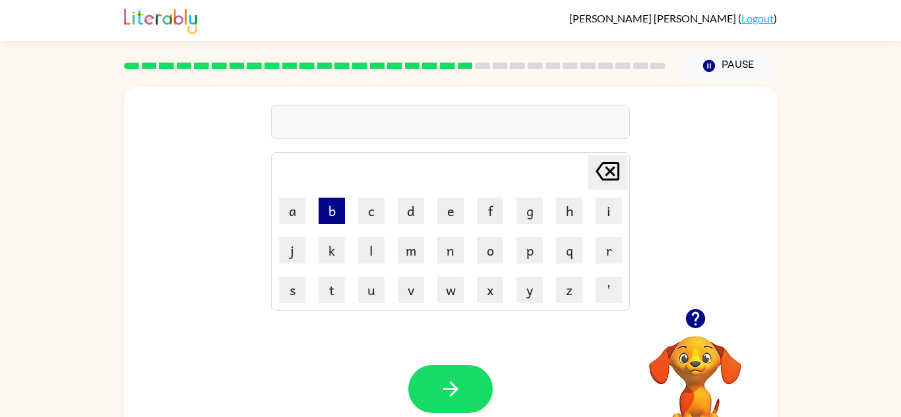
click at [336, 206] on button "b" at bounding box center [331, 211] width 26 height 26
click at [498, 254] on button "o" at bounding box center [490, 250] width 26 height 26
click at [336, 254] on button "k" at bounding box center [331, 250] width 26 height 26
click at [289, 299] on button "s" at bounding box center [292, 290] width 26 height 26
click at [451, 208] on button "e" at bounding box center [450, 211] width 26 height 26
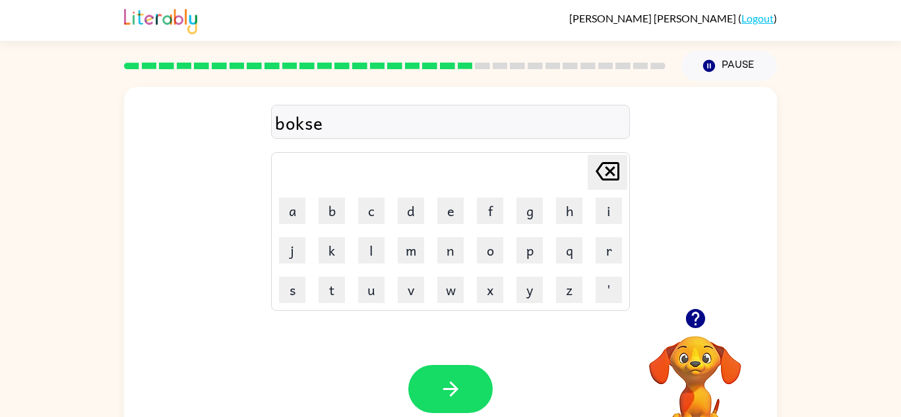
click at [623, 177] on button "[PERSON_NAME] last character input" at bounding box center [607, 172] width 40 height 35
click at [621, 177] on icon "[PERSON_NAME] last character input" at bounding box center [607, 172] width 32 height 32
click at [370, 214] on button "c" at bounding box center [371, 211] width 26 height 26
click at [440, 214] on button "e" at bounding box center [450, 211] width 26 height 26
click at [457, 371] on button "button" at bounding box center [450, 389] width 84 height 48
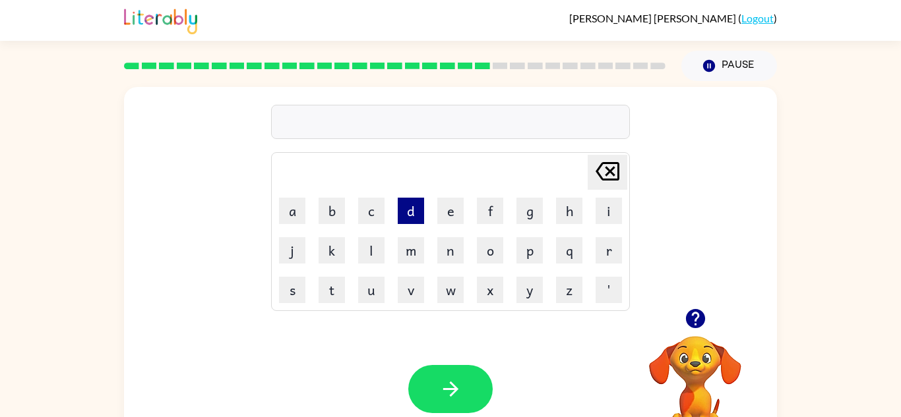
click at [410, 216] on button "d" at bounding box center [411, 211] width 26 height 26
click at [618, 221] on button "i" at bounding box center [608, 211] width 26 height 26
click at [404, 295] on button "v" at bounding box center [411, 290] width 26 height 26
click at [463, 214] on button "e" at bounding box center [450, 211] width 26 height 26
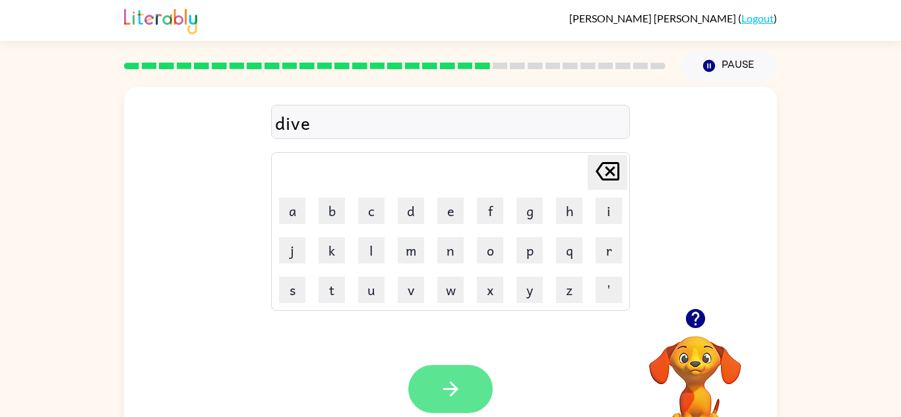
click at [437, 403] on button "button" at bounding box center [450, 389] width 84 height 48
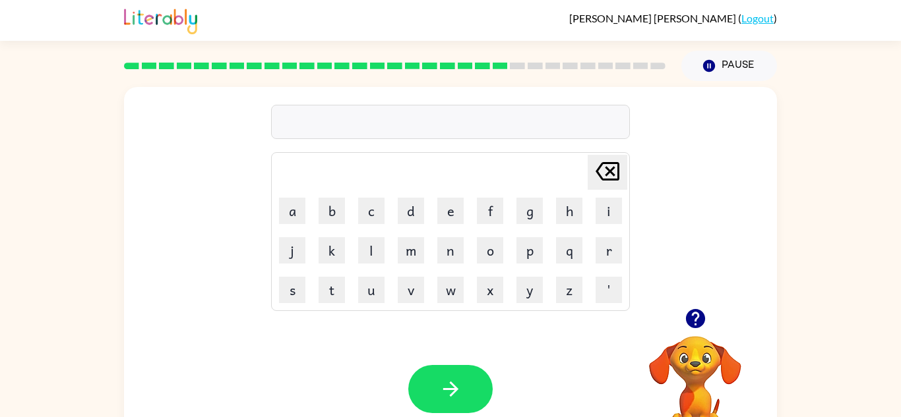
click at [696, 315] on icon "button" at bounding box center [695, 318] width 23 height 23
click at [612, 251] on button "r" at bounding box center [608, 250] width 26 height 26
click at [486, 254] on button "o" at bounding box center [490, 250] width 26 height 26
click at [403, 208] on button "d" at bounding box center [411, 211] width 26 height 26
click at [446, 290] on button "w" at bounding box center [450, 290] width 26 height 26
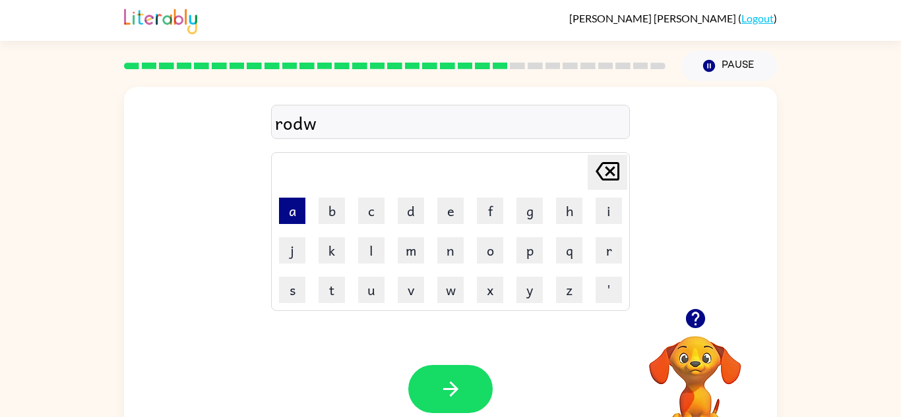
click at [299, 218] on button "a" at bounding box center [292, 211] width 26 height 26
click at [528, 296] on button "y" at bounding box center [529, 290] width 26 height 26
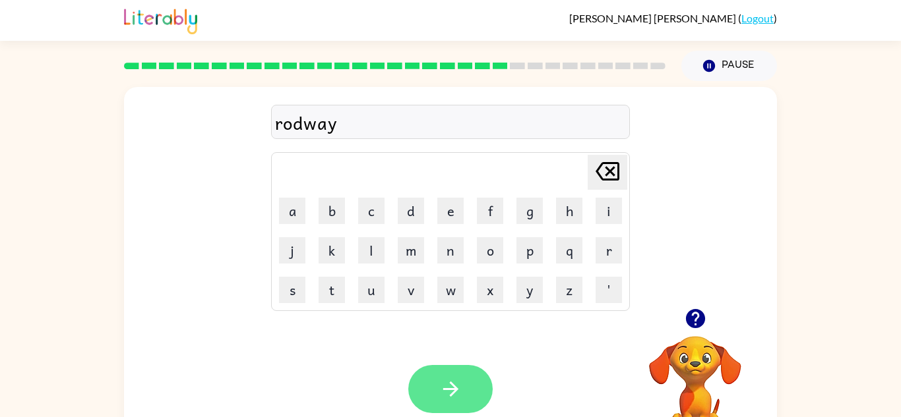
click at [466, 403] on button "button" at bounding box center [450, 389] width 84 height 48
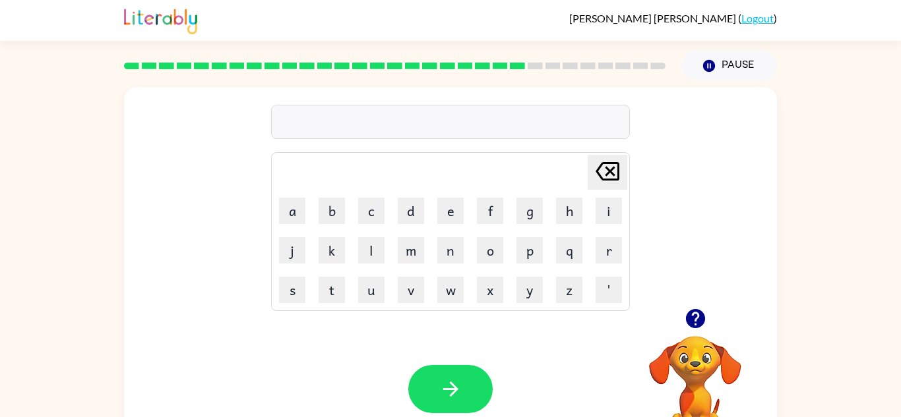
click at [692, 310] on icon "button" at bounding box center [694, 318] width 19 height 19
click at [289, 293] on button "s" at bounding box center [292, 290] width 26 height 26
click at [568, 214] on button "h" at bounding box center [569, 211] width 26 height 26
click at [621, 217] on button "i" at bounding box center [608, 211] width 26 height 26
click at [422, 305] on td "v" at bounding box center [411, 290] width 38 height 38
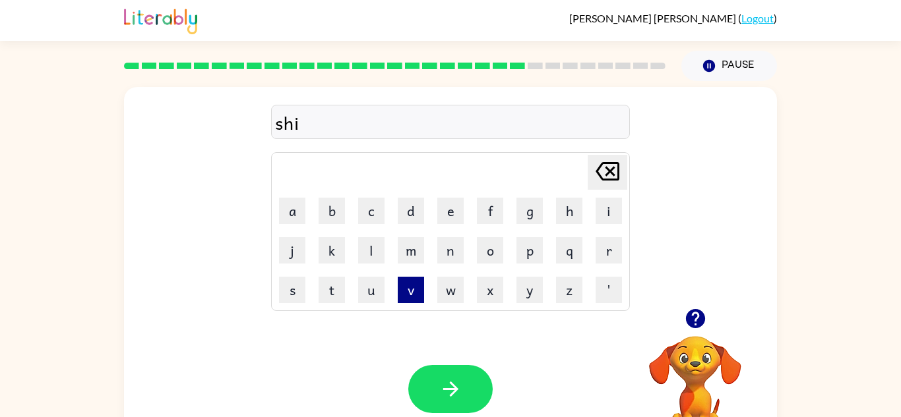
click at [411, 295] on button "v" at bounding box center [411, 290] width 26 height 26
click at [444, 217] on button "e" at bounding box center [450, 211] width 26 height 26
click at [608, 246] on button "r" at bounding box center [608, 250] width 26 height 26
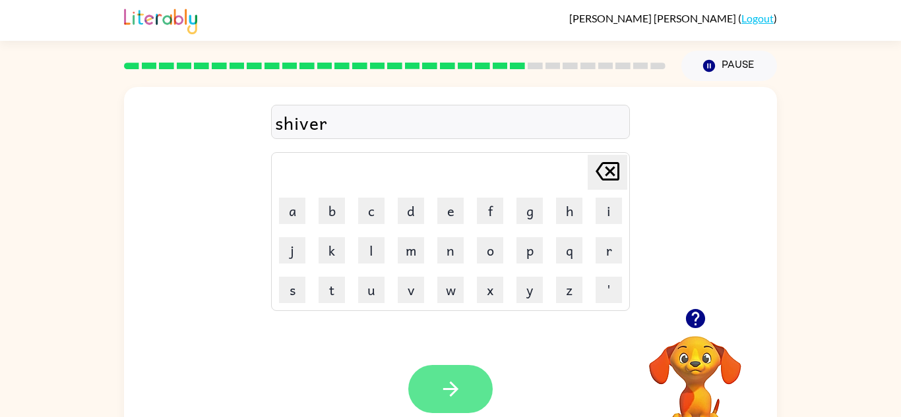
click at [432, 397] on button "button" at bounding box center [450, 389] width 84 height 48
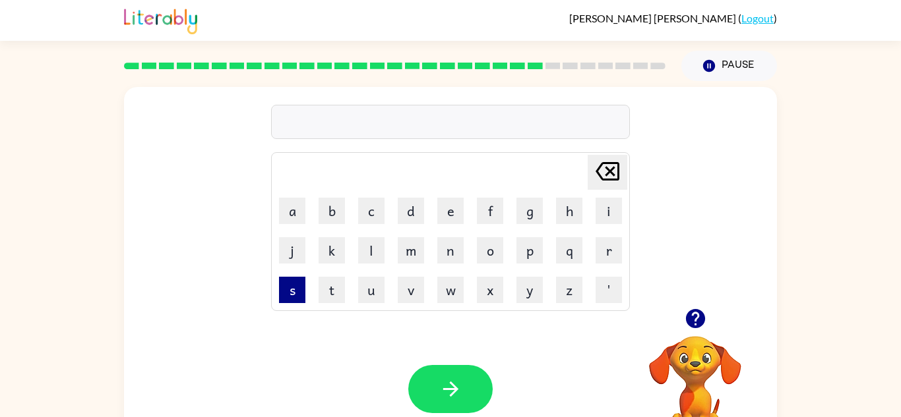
click at [279, 301] on button "s" at bounding box center [292, 290] width 26 height 26
click at [562, 203] on button "h" at bounding box center [569, 211] width 26 height 26
click at [287, 221] on button "a" at bounding box center [292, 211] width 26 height 26
click at [326, 252] on button "k" at bounding box center [331, 250] width 26 height 26
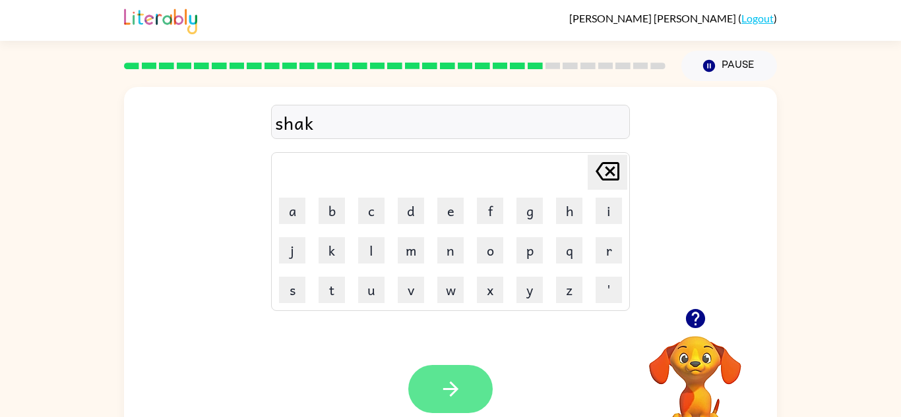
click at [427, 388] on button "button" at bounding box center [450, 389] width 84 height 48
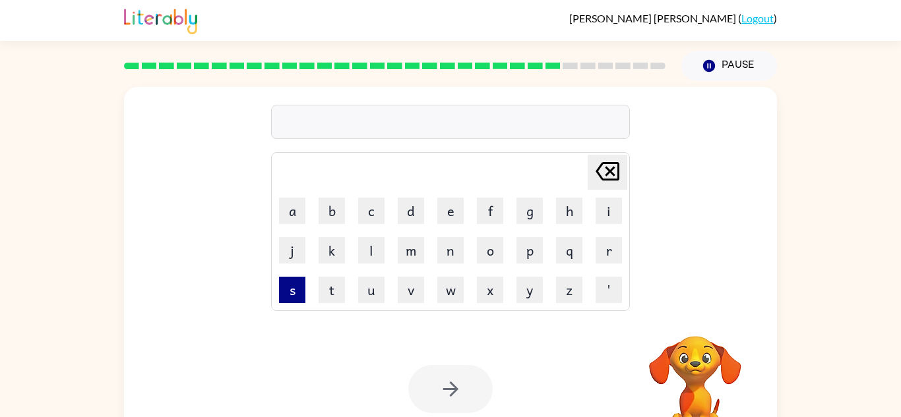
click at [295, 292] on button "s" at bounding box center [292, 290] width 26 height 26
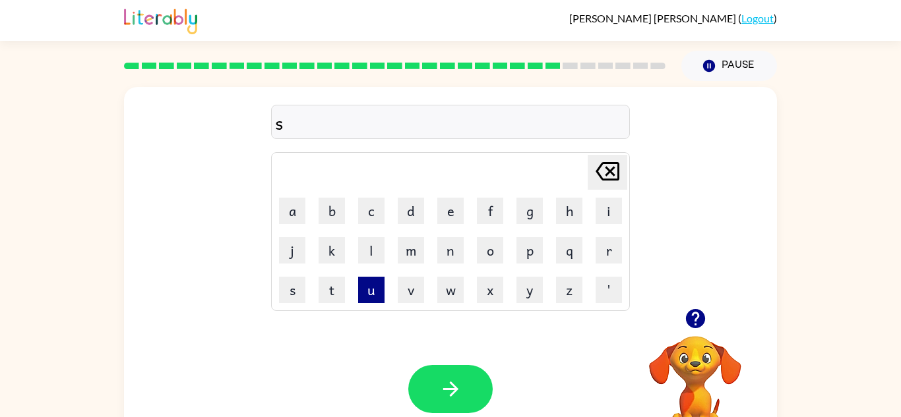
click at [377, 282] on button "u" at bounding box center [371, 290] width 26 height 26
click at [442, 260] on button "n" at bounding box center [450, 250] width 26 height 26
click at [367, 248] on button "l" at bounding box center [371, 250] width 26 height 26
click at [610, 218] on button "i" at bounding box center [608, 211] width 26 height 26
click at [332, 281] on button "t" at bounding box center [331, 290] width 26 height 26
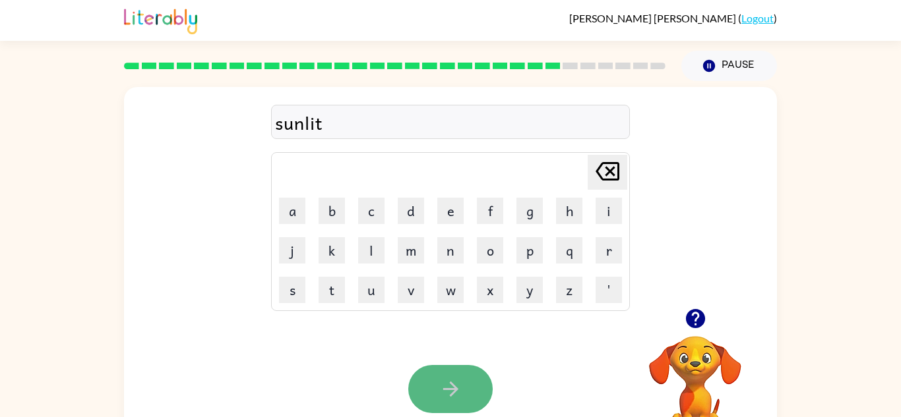
click at [473, 396] on button "button" at bounding box center [450, 389] width 84 height 48
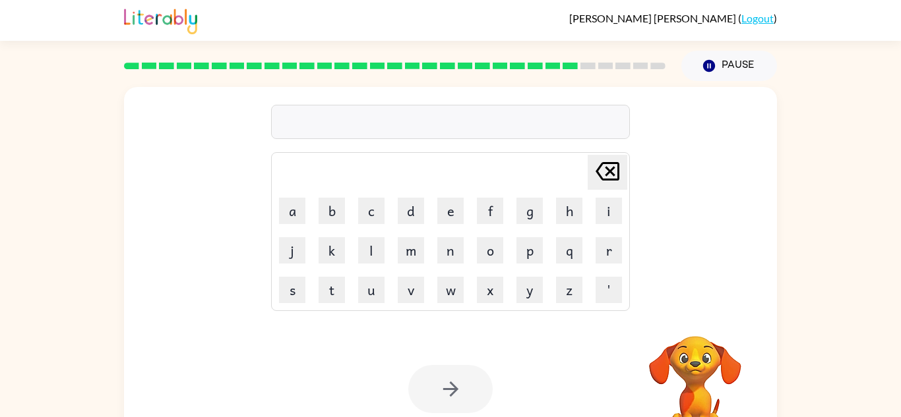
click at [598, 264] on td "r" at bounding box center [608, 250] width 38 height 38
click at [604, 252] on button "r" at bounding box center [608, 250] width 26 height 26
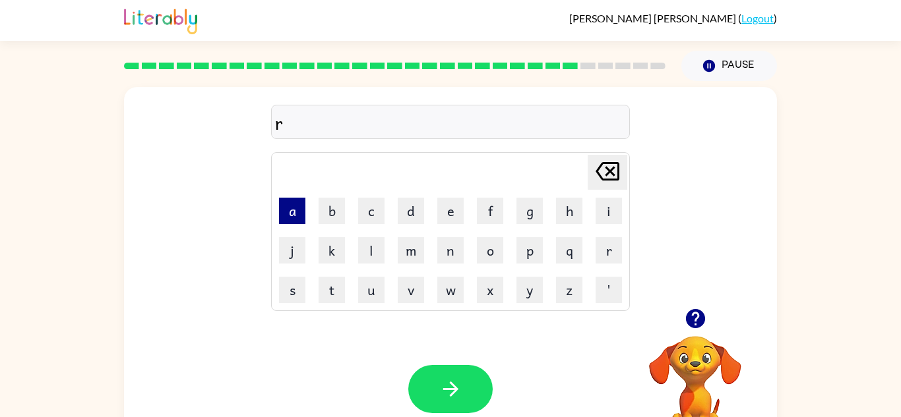
click at [294, 210] on button "a" at bounding box center [292, 211] width 26 height 26
click at [332, 250] on button "k" at bounding box center [331, 250] width 26 height 26
click at [448, 220] on button "e" at bounding box center [450, 211] width 26 height 26
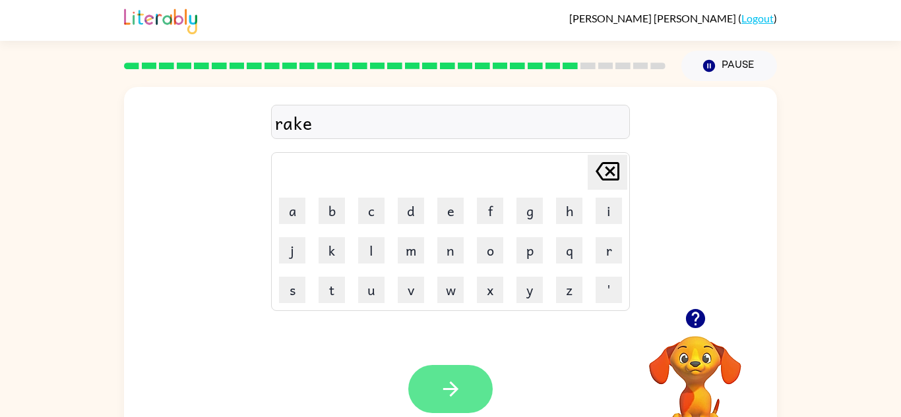
click at [452, 373] on button "button" at bounding box center [450, 389] width 84 height 48
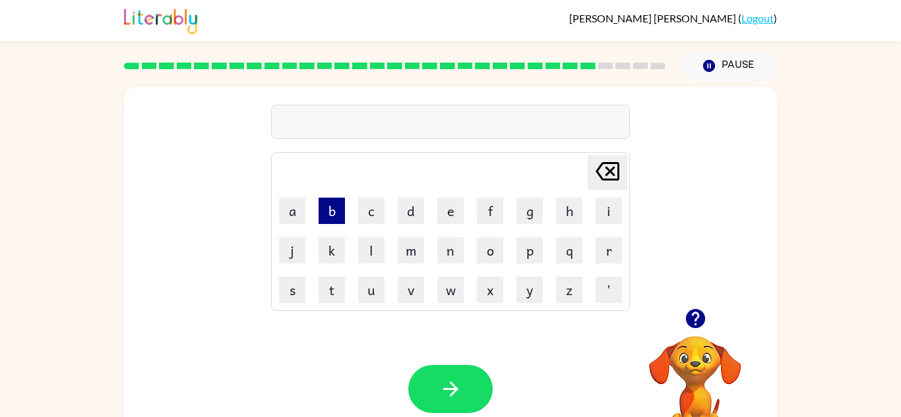
click at [332, 217] on button "b" at bounding box center [331, 211] width 26 height 26
click at [450, 212] on button "e" at bounding box center [450, 211] width 26 height 26
click at [422, 218] on button "d" at bounding box center [411, 211] width 26 height 26
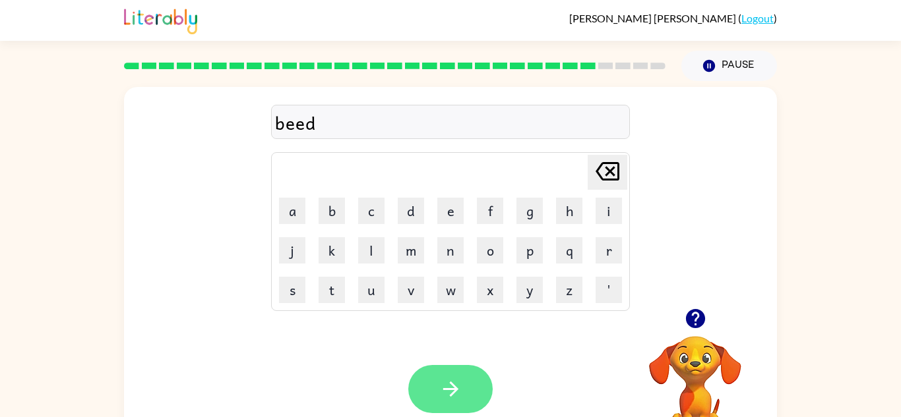
click at [470, 372] on button "button" at bounding box center [450, 389] width 84 height 48
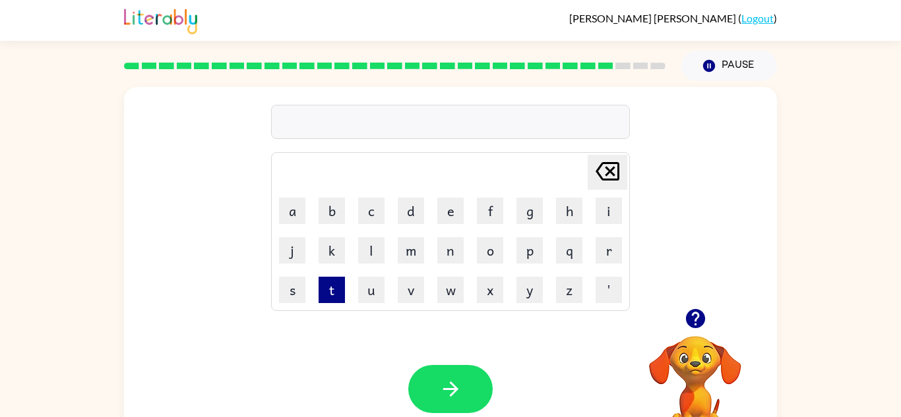
click at [333, 291] on button "t" at bounding box center [331, 290] width 26 height 26
click at [569, 214] on button "h" at bounding box center [569, 211] width 26 height 26
click at [298, 214] on button "a" at bounding box center [292, 211] width 26 height 26
click at [334, 283] on button "t" at bounding box center [331, 290] width 26 height 26
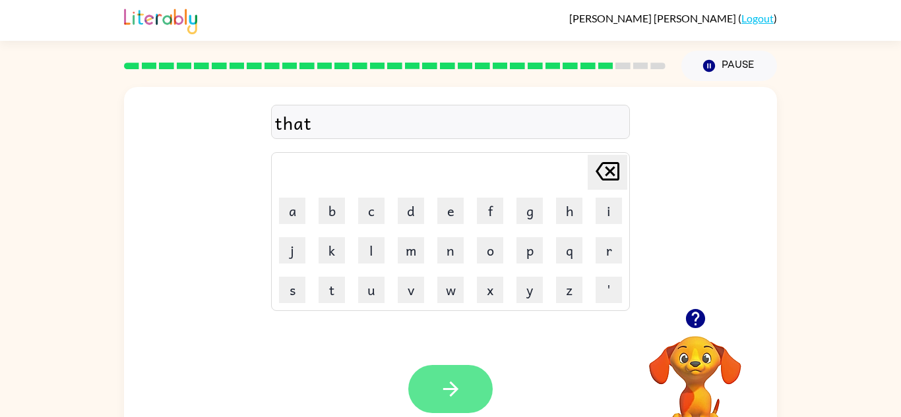
click at [413, 394] on button "button" at bounding box center [450, 389] width 84 height 48
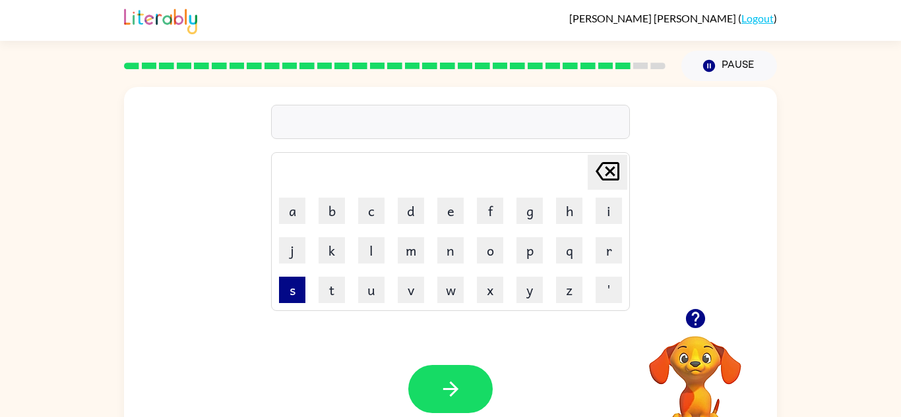
click at [295, 282] on button "s" at bounding box center [292, 290] width 26 height 26
click at [601, 209] on button "i" at bounding box center [608, 211] width 26 height 26
click at [372, 250] on button "l" at bounding box center [371, 250] width 26 height 26
click at [330, 255] on button "k" at bounding box center [331, 250] width 26 height 26
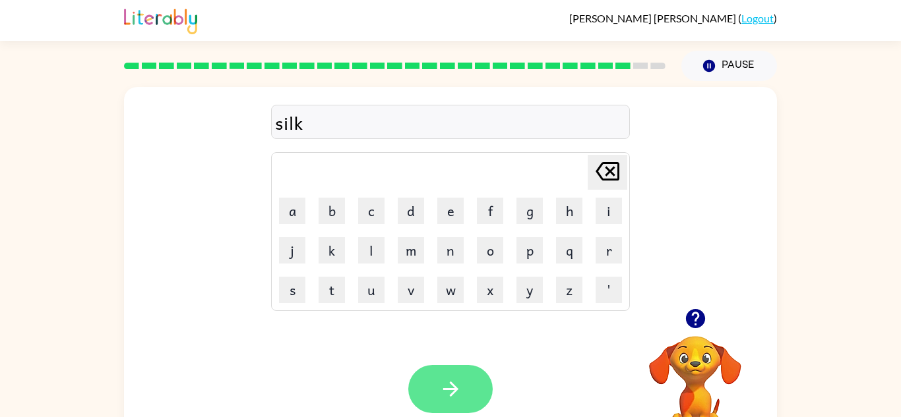
click at [461, 386] on icon "button" at bounding box center [450, 389] width 23 height 23
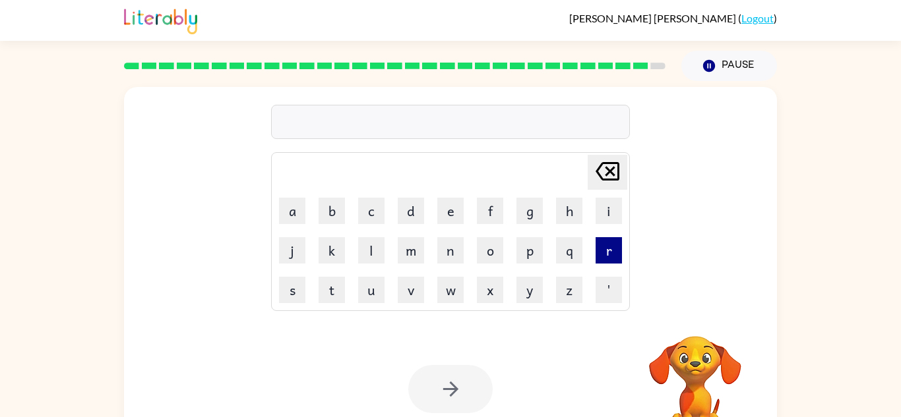
click at [608, 245] on button "r" at bounding box center [608, 250] width 26 height 26
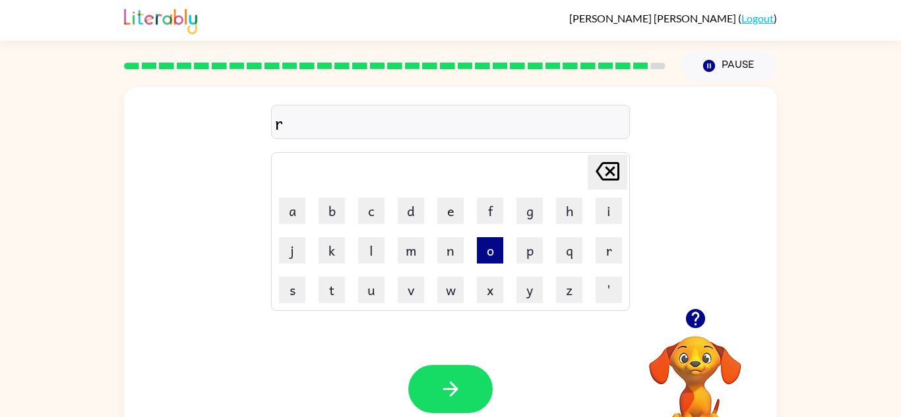
click at [492, 237] on button "o" at bounding box center [490, 250] width 26 height 26
click at [374, 284] on button "u" at bounding box center [371, 290] width 26 height 26
click at [363, 245] on button "l" at bounding box center [371, 250] width 26 height 26
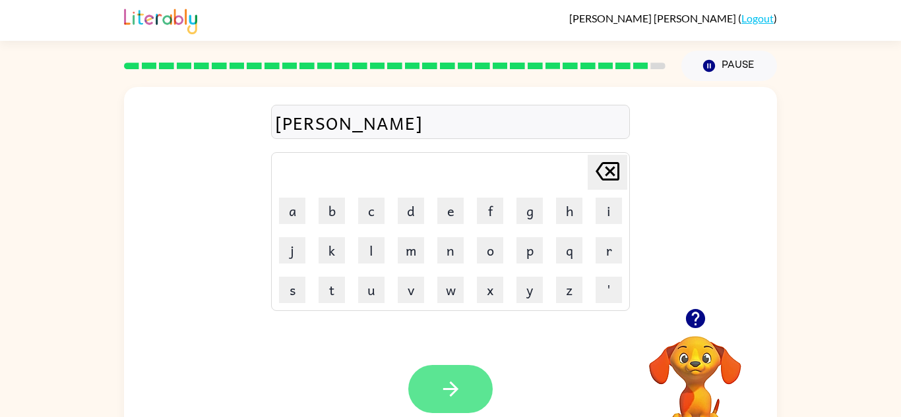
click at [471, 396] on button "button" at bounding box center [450, 389] width 84 height 48
